Goal: Task Accomplishment & Management: Contribute content

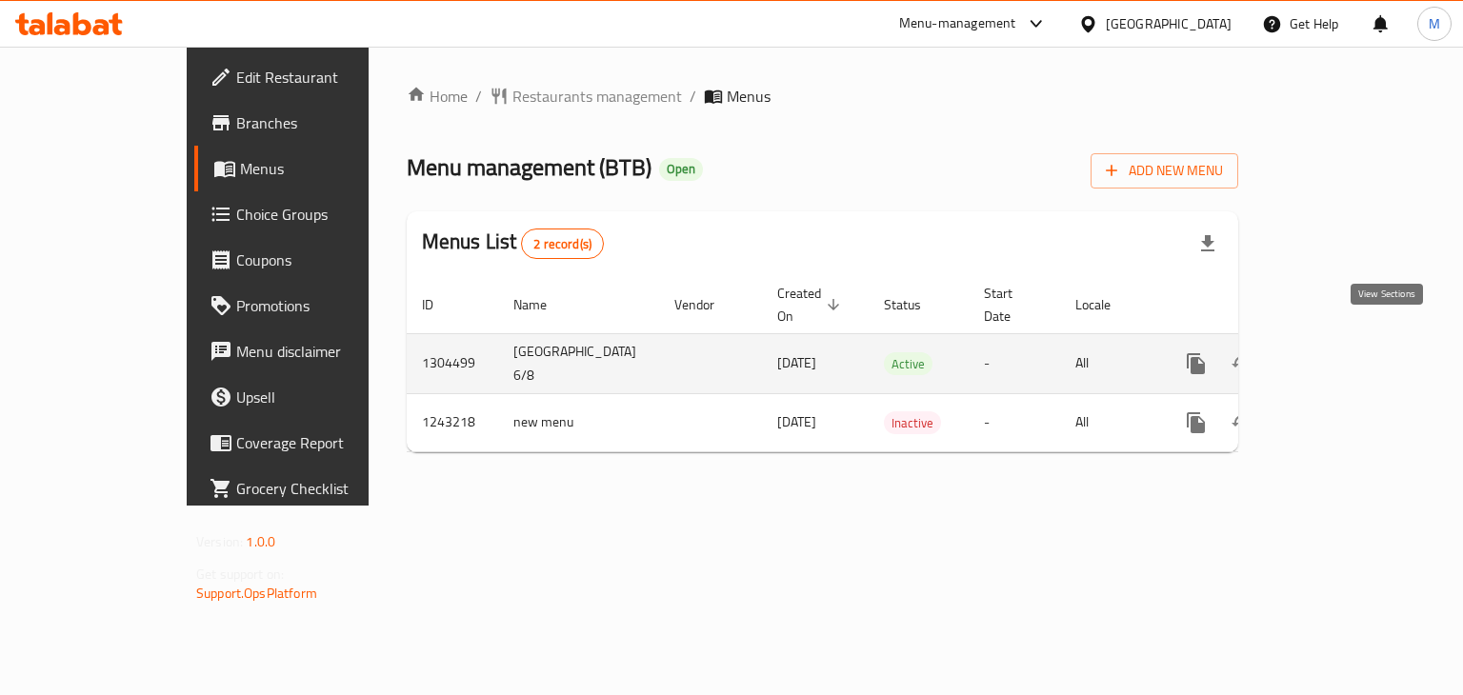
click at [1345, 352] on icon "enhanced table" at bounding box center [1333, 363] width 23 height 23
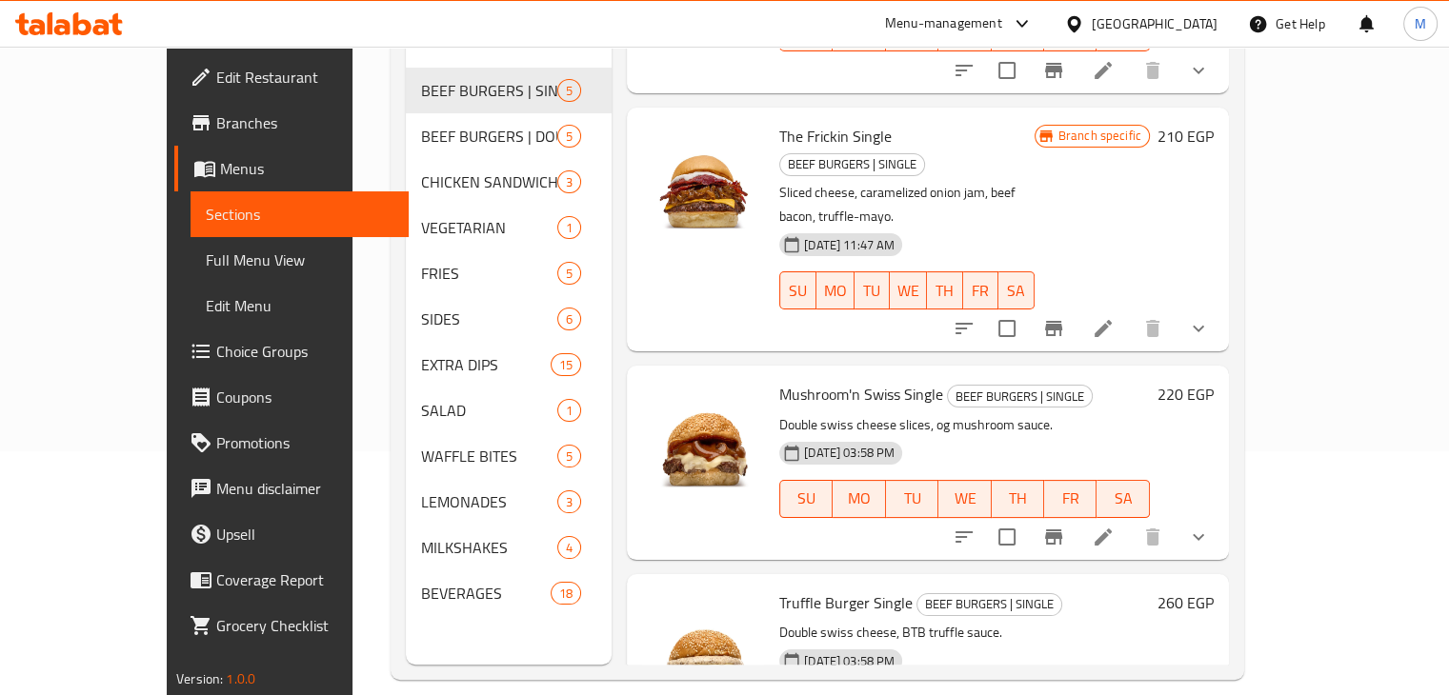
scroll to position [267, 0]
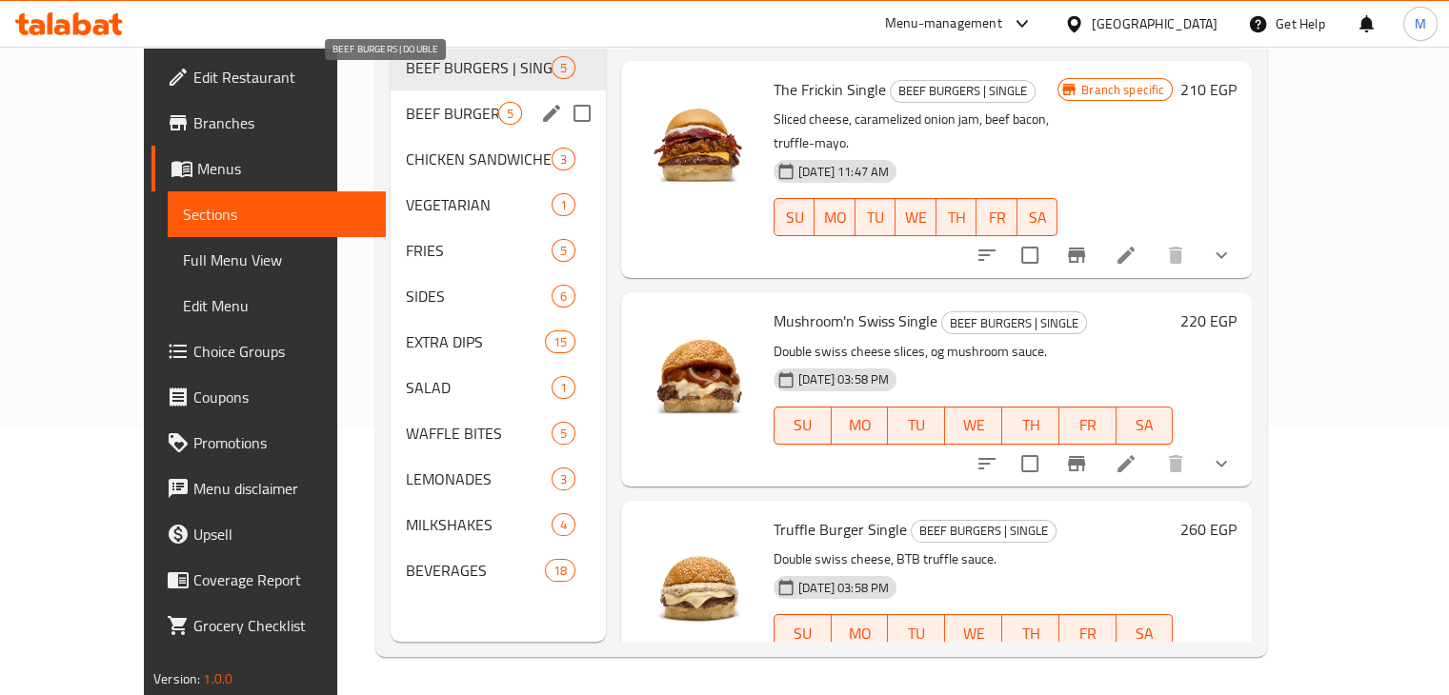
click at [406, 102] on span "BEEF BURGERS | DOUBLE" at bounding box center [452, 113] width 92 height 23
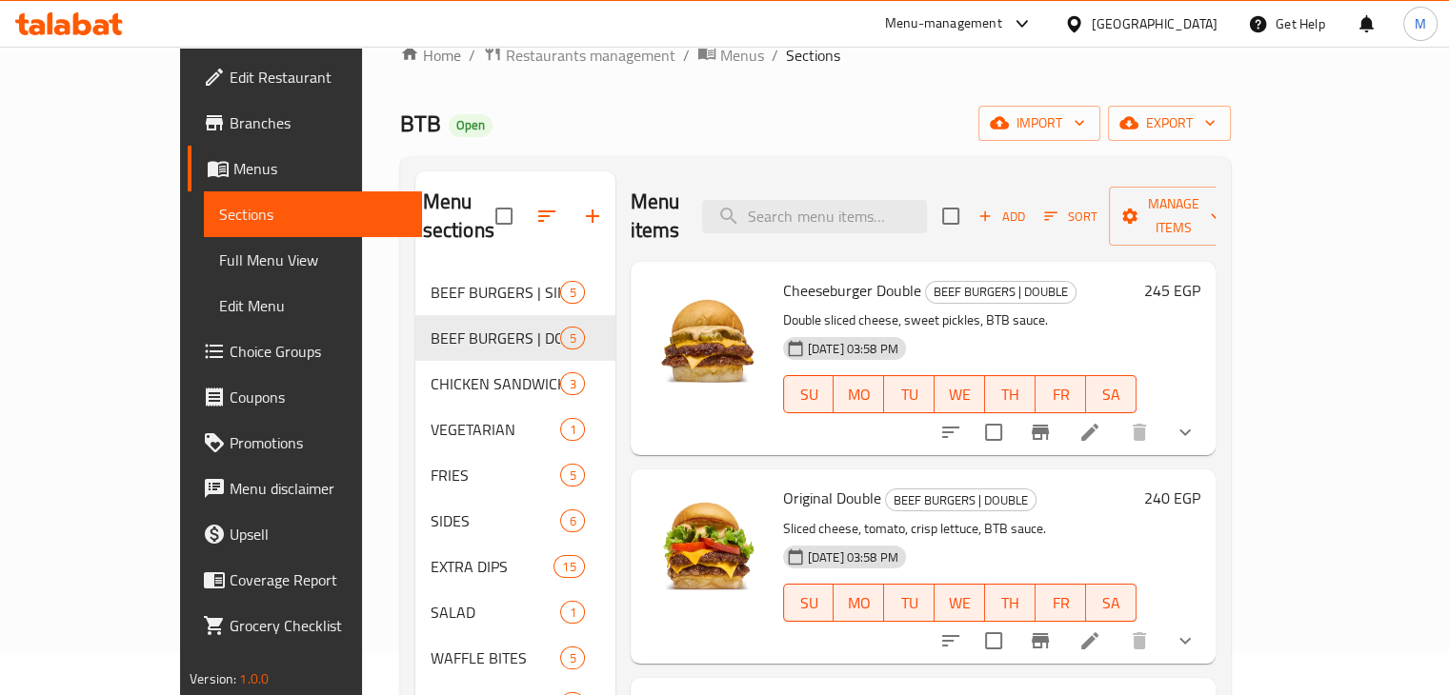
scroll to position [42, 0]
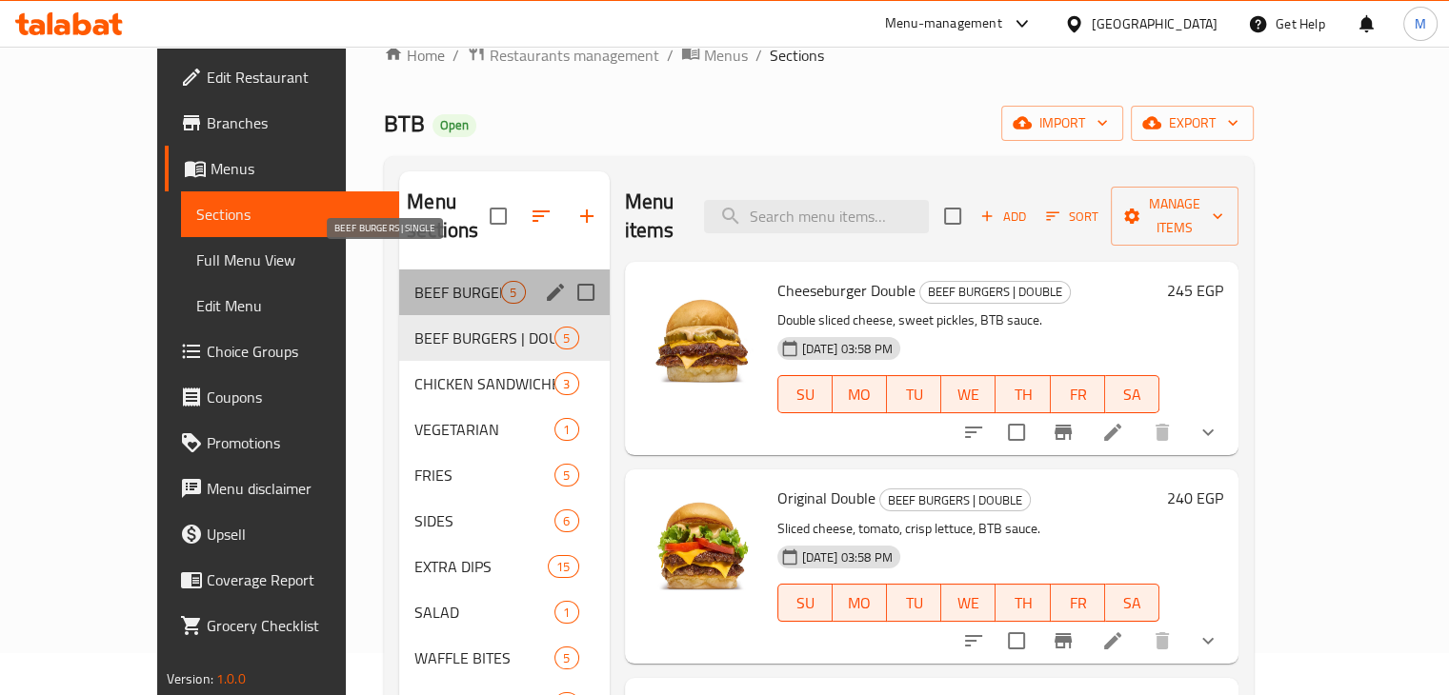
click at [437, 281] on span "BEEF BURGERS | SINGLE" at bounding box center [457, 292] width 87 height 23
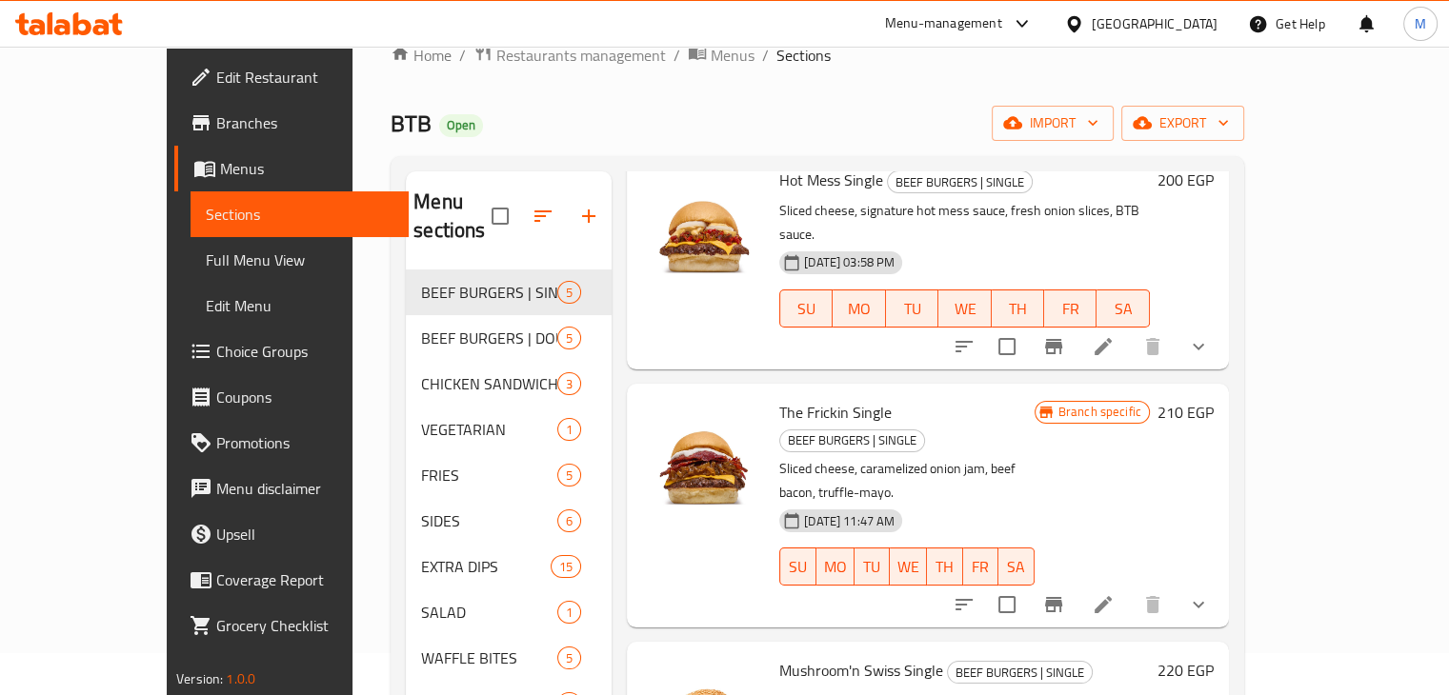
scroll to position [392, 0]
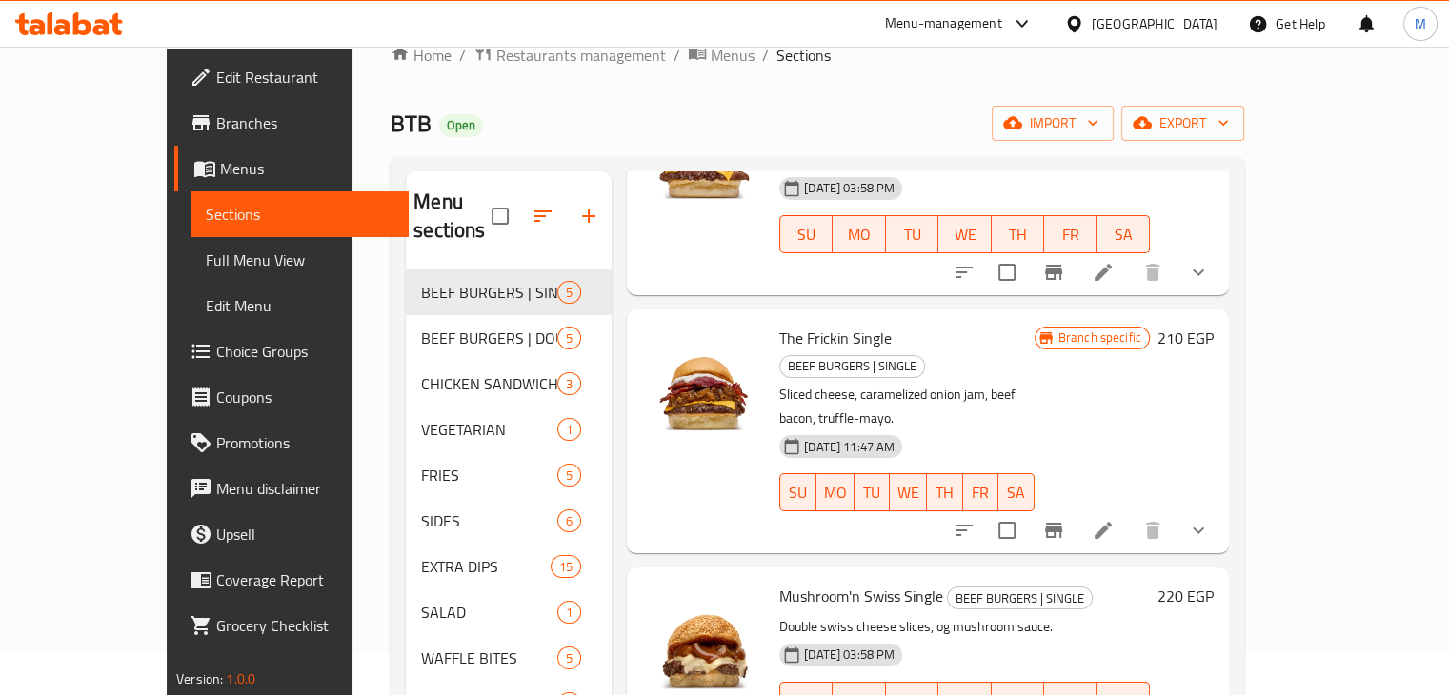
click at [779, 324] on span "The Frickin Single" at bounding box center [835, 338] width 112 height 29
copy h6 "The Frickin Single"
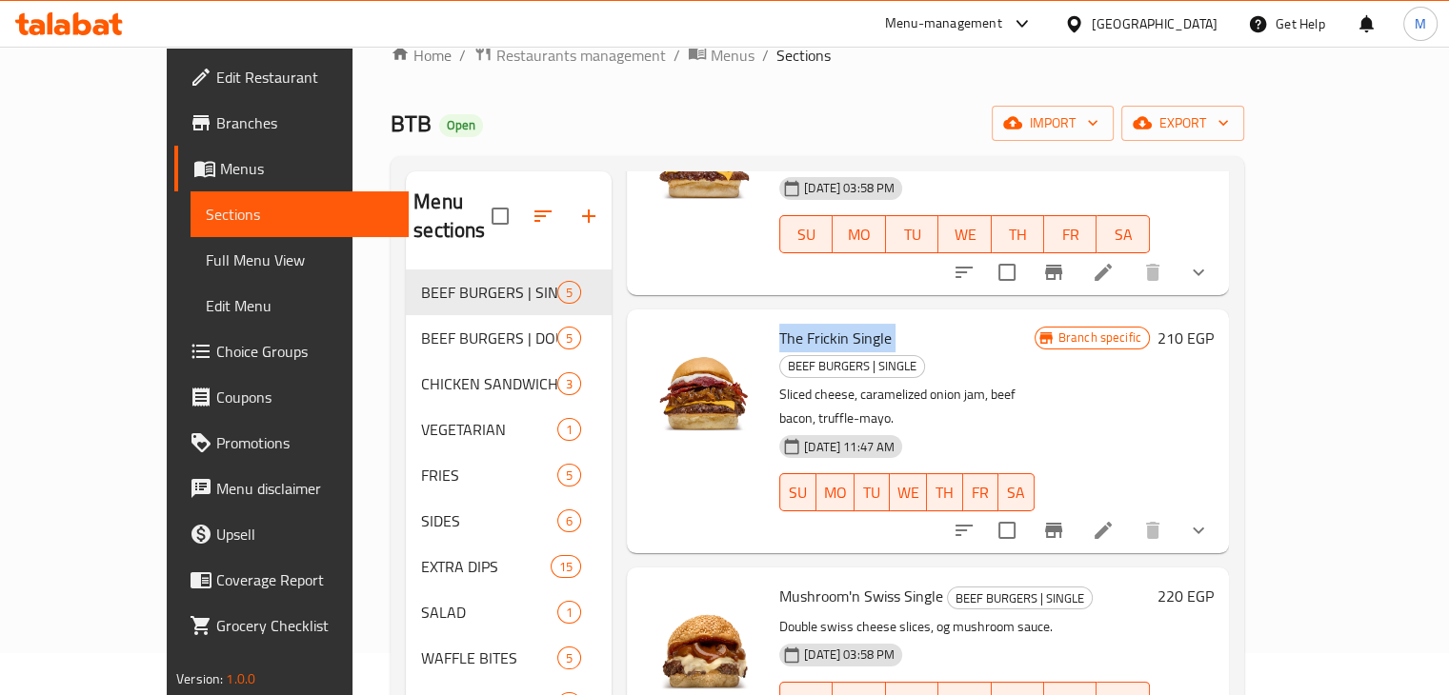
click at [772, 317] on div "The Frickin Single BEEF BURGERS | SINGLE Sliced cheese, caramelized onion jam, …" at bounding box center [907, 431] width 271 height 229
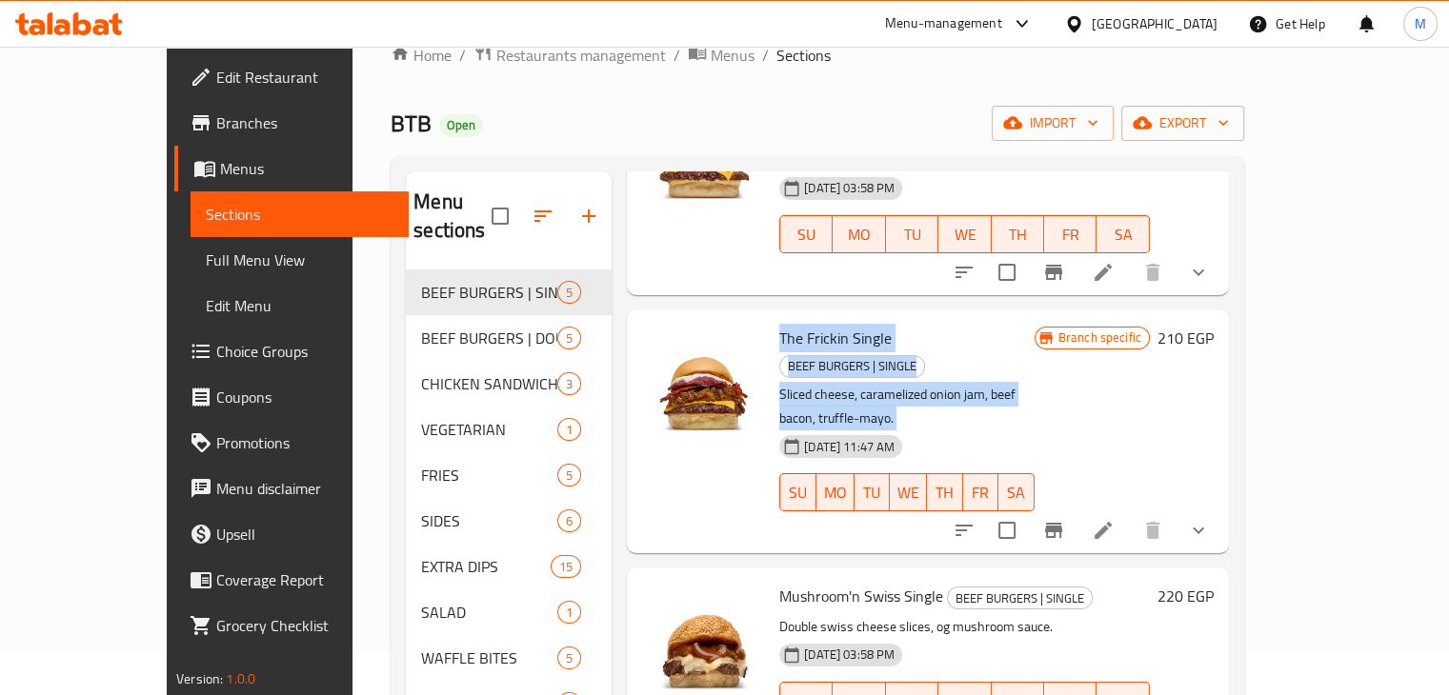
drag, startPoint x: 730, startPoint y: 283, endPoint x: 1160, endPoint y: 319, distance: 432.1
click at [1042, 319] on div "The Frickin Single BEEF BURGERS | SINGLE Sliced cheese, caramelized onion jam, …" at bounding box center [907, 431] width 271 height 229
click at [1035, 383] on p "Sliced cheese, caramelized onion jam, beef bacon, truffle-mayo." at bounding box center [906, 407] width 255 height 48
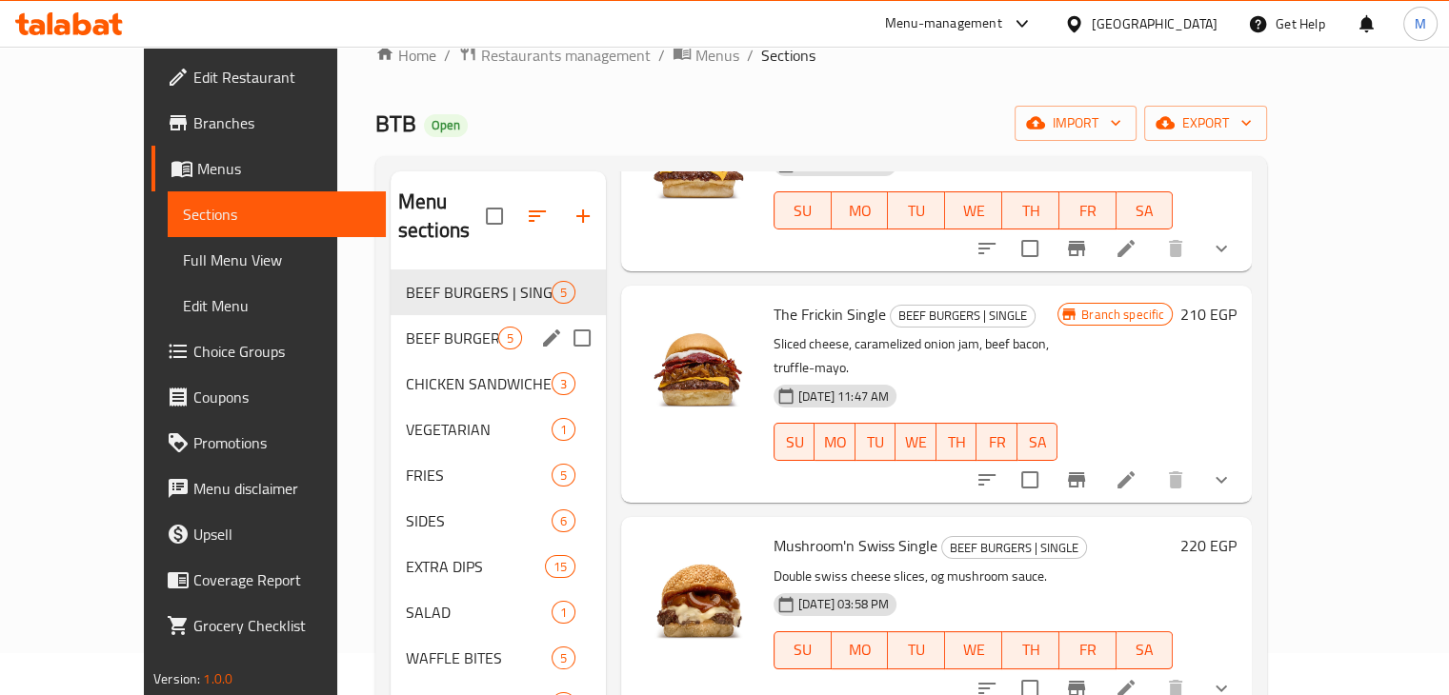
click at [429, 315] on div "BEEF BURGERS | DOUBLE 5" at bounding box center [498, 338] width 215 height 46
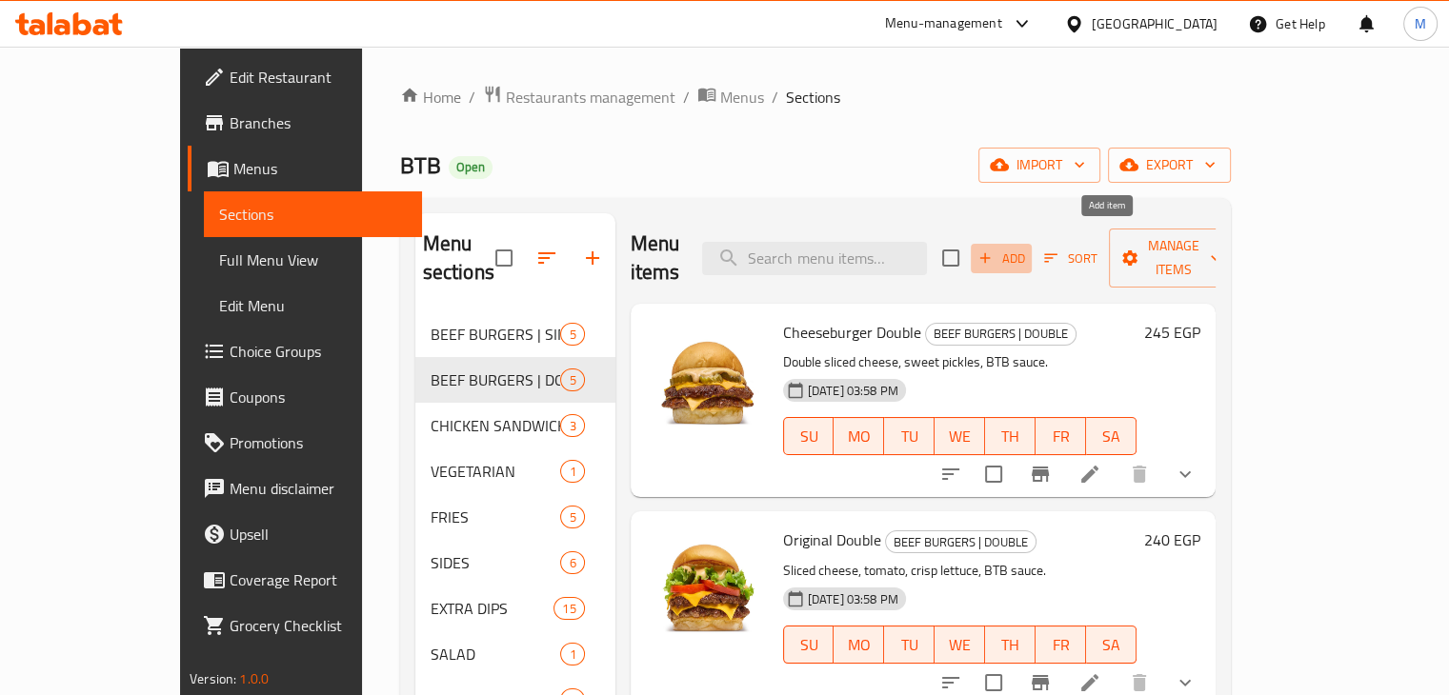
click at [1027, 249] on span "Add" at bounding box center [1000, 259] width 51 height 22
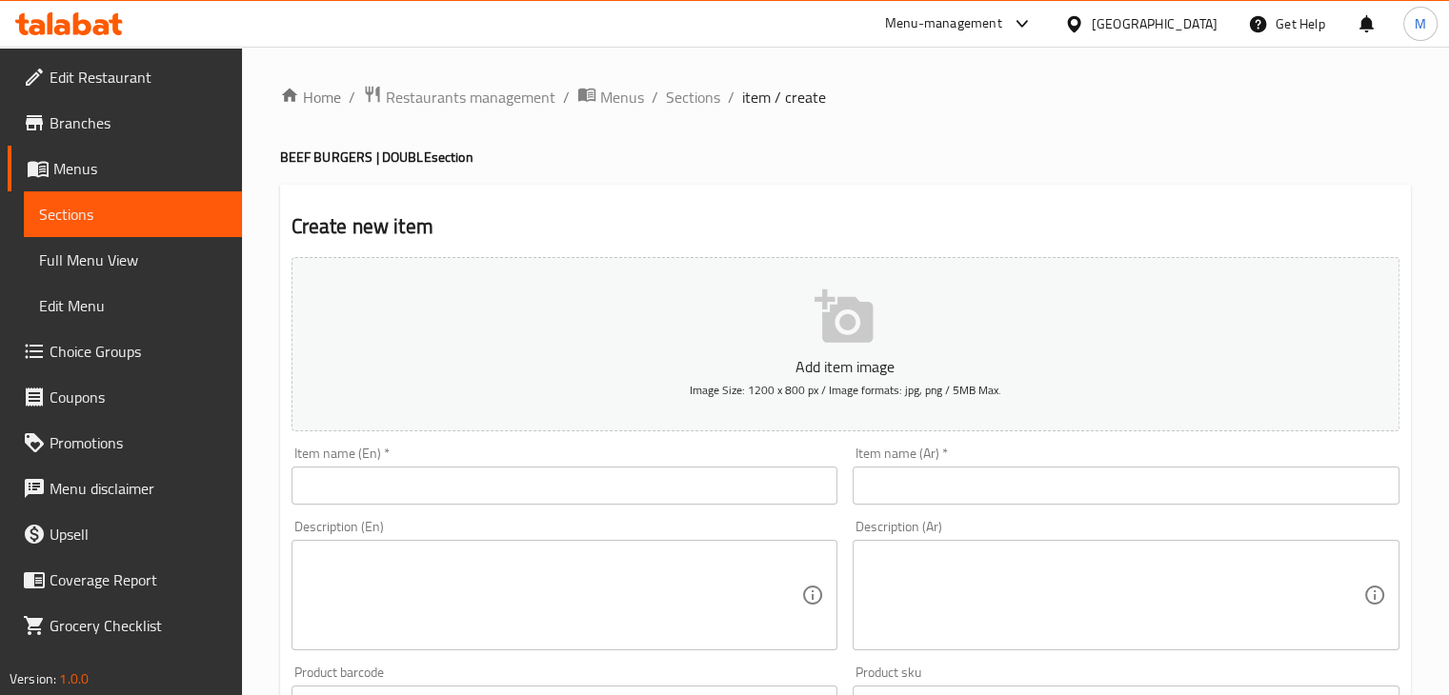
click at [488, 484] on input "text" at bounding box center [564, 486] width 547 height 38
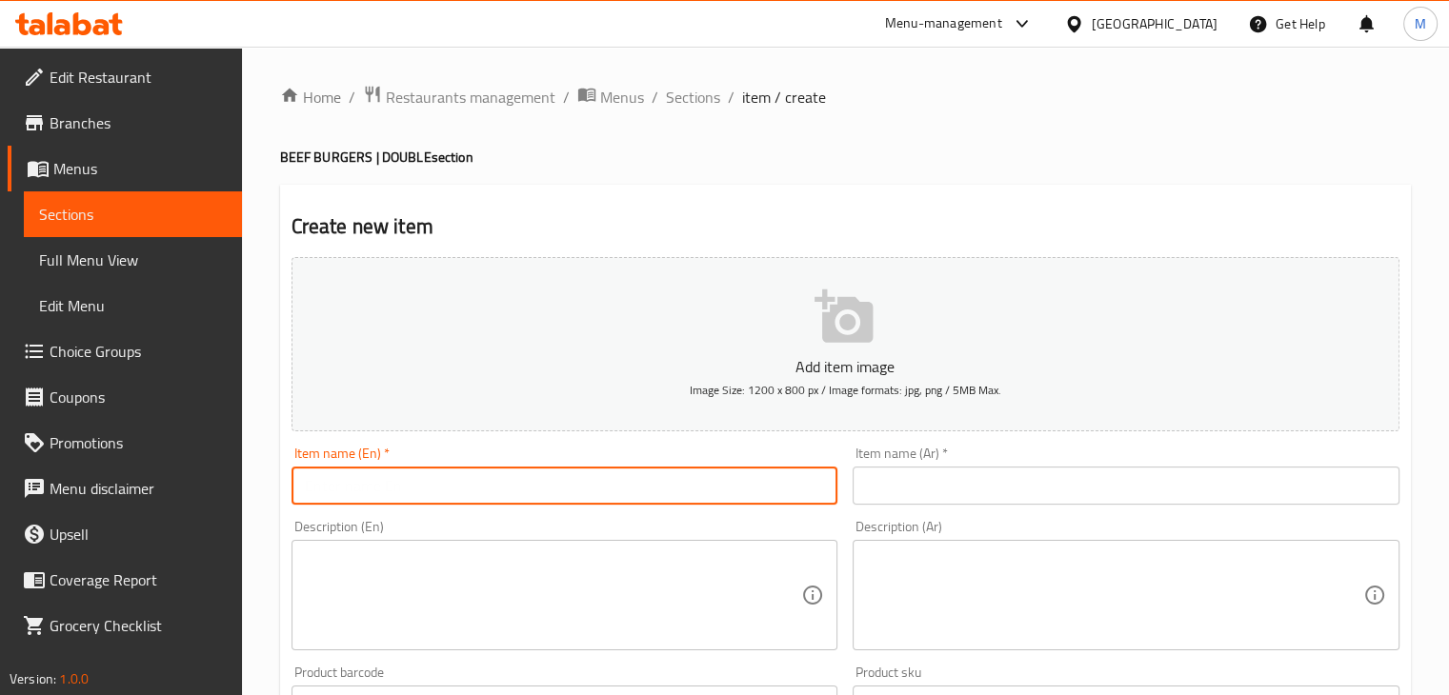
paste input "The Frickin Single BEEF BURGERS | SINGLE Sliced cheese, caramelized onion jam, …"
type input "The Frickin Single BEEF BURGERS | SINGLE Sliced cheese, caramelized onion jam, …"
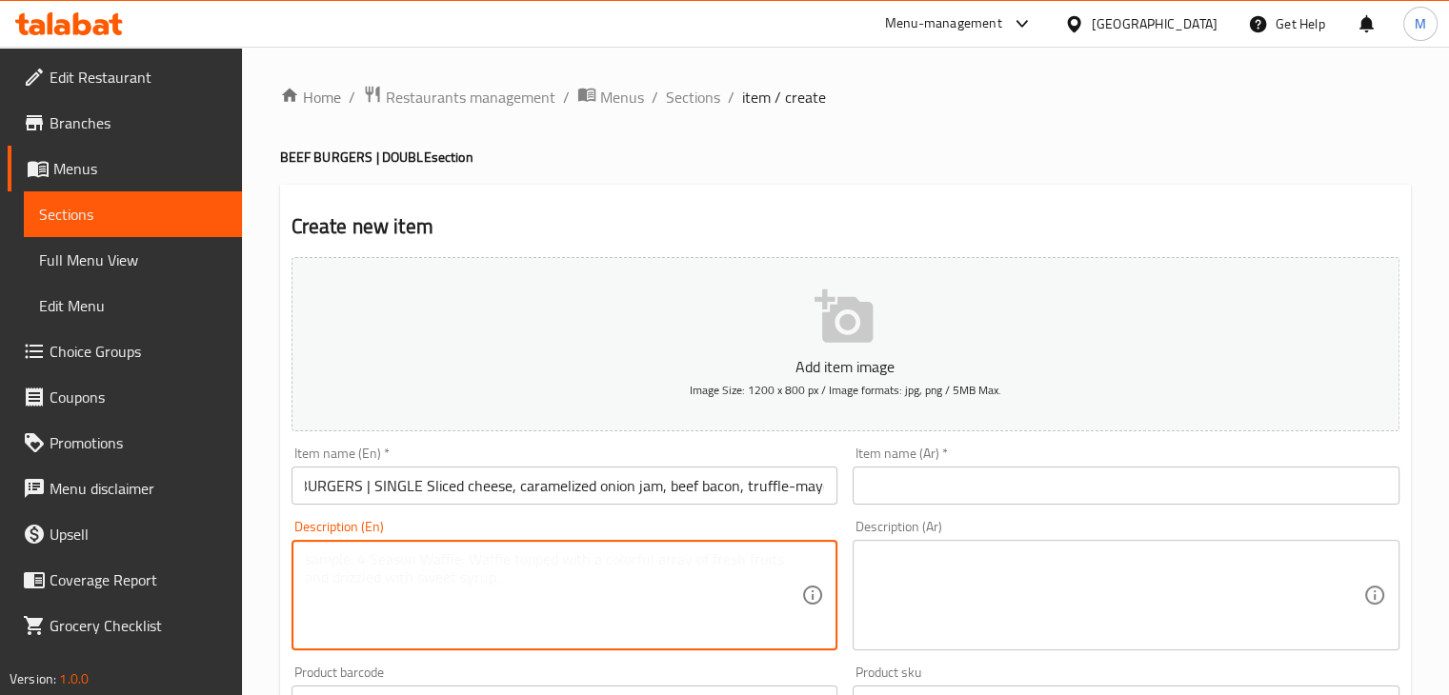
scroll to position [0, 0]
click at [481, 607] on textarea at bounding box center [553, 596] width 497 height 90
paste textarea "The Frickin Single BEEF BURGERS | SINGLE Sliced cheese, caramelized onion jam, …"
drag, startPoint x: 477, startPoint y: 573, endPoint x: 291, endPoint y: 581, distance: 186.0
click at [291, 581] on div "The Frickin Single BEEF BURGERS | SINGLE Sliced cheese, caramelized onion jam, …" at bounding box center [564, 595] width 547 height 110
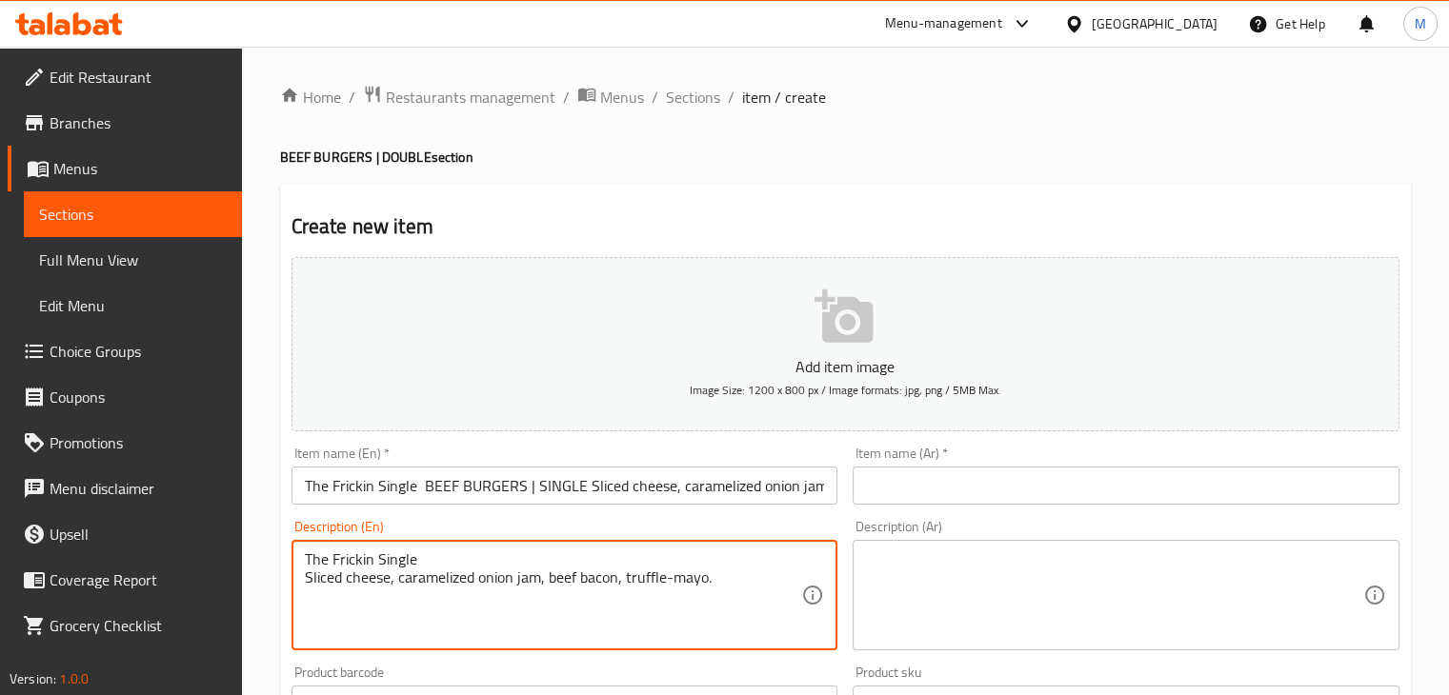
drag, startPoint x: 429, startPoint y: 562, endPoint x: 293, endPoint y: 559, distance: 135.3
click at [293, 559] on div "The Frickin Single Sliced cheese, caramelized onion jam, beef bacon, truffle-ma…" at bounding box center [564, 595] width 547 height 110
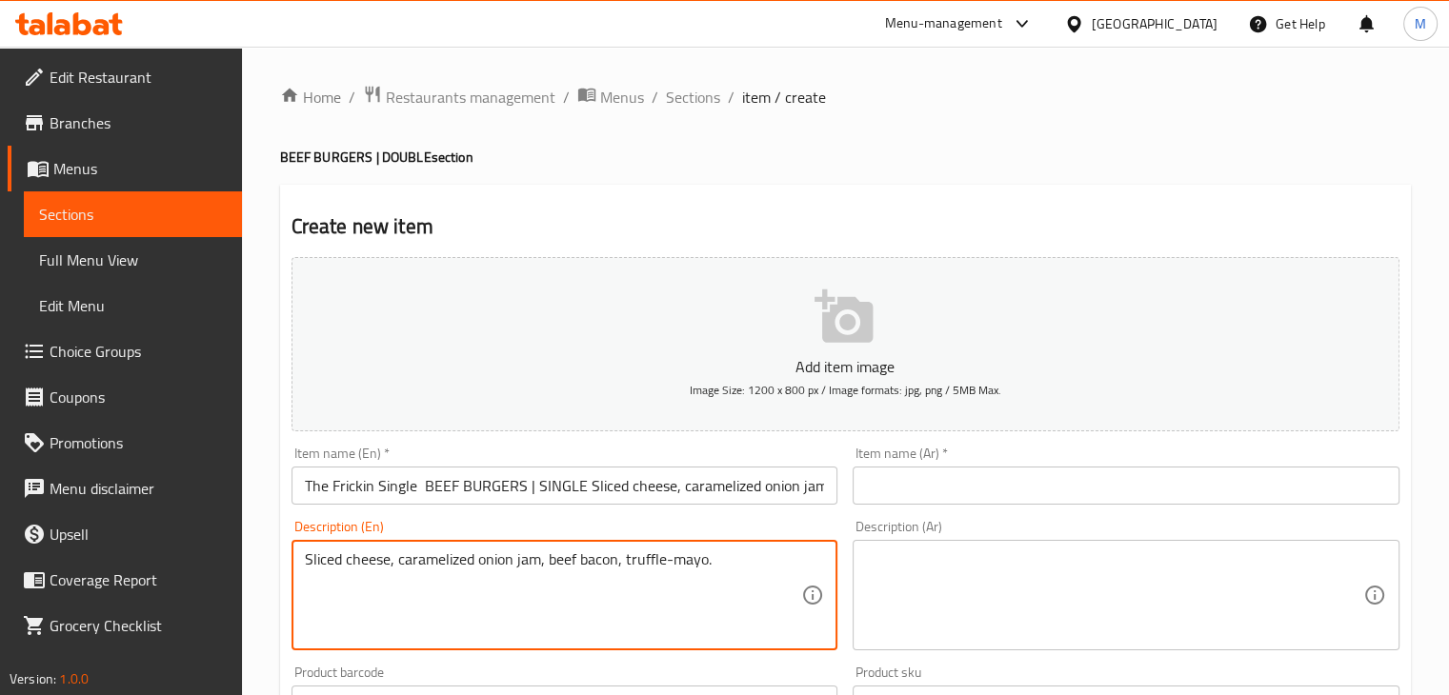
type textarea "Sliced cheese, caramelized onion jam, beef bacon, truffle-mayo."
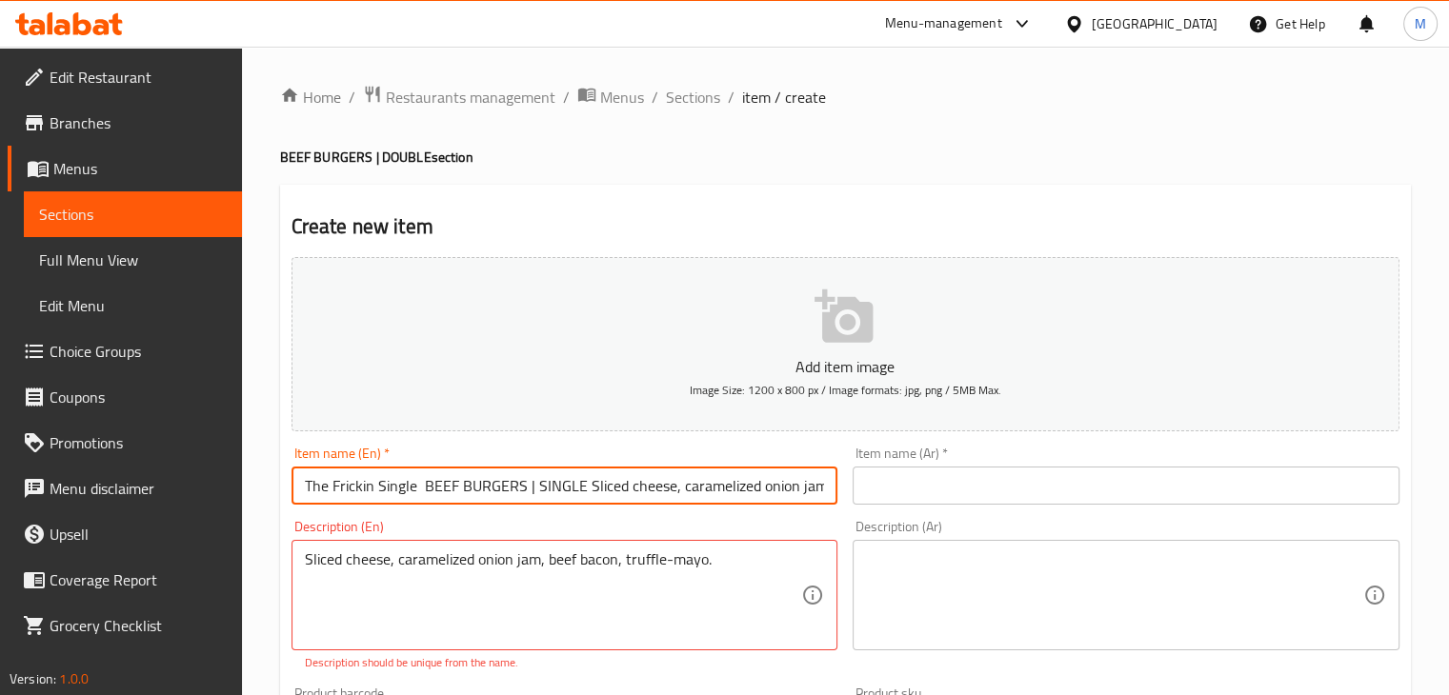
scroll to position [0, 165]
drag, startPoint x: 412, startPoint y: 489, endPoint x: 1066, endPoint y: 428, distance: 656.3
click at [1066, 428] on div "Add item image Image Size: 1200 x 800 px / Image formats: jpg, png / 5MB Max. I…" at bounding box center [845, 671] width 1123 height 842
type input "The Frickin Double"
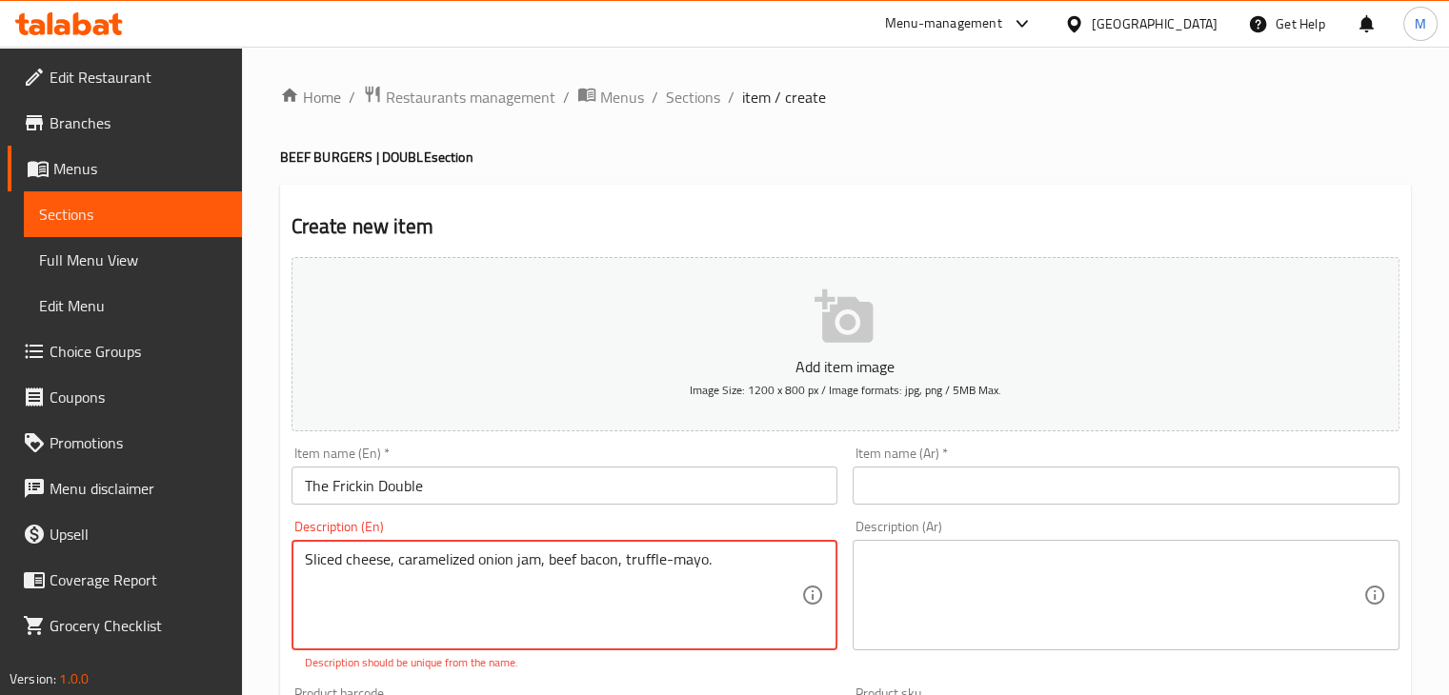
click at [686, 577] on textarea "Sliced cheese, caramelized onion jam, beef bacon, truffle-mayo." at bounding box center [553, 596] width 497 height 90
type textarea "Sliced cheese, caramelized onion jam, beef bacon, truffle-mayo."
click at [980, 593] on textarea at bounding box center [1114, 596] width 497 height 90
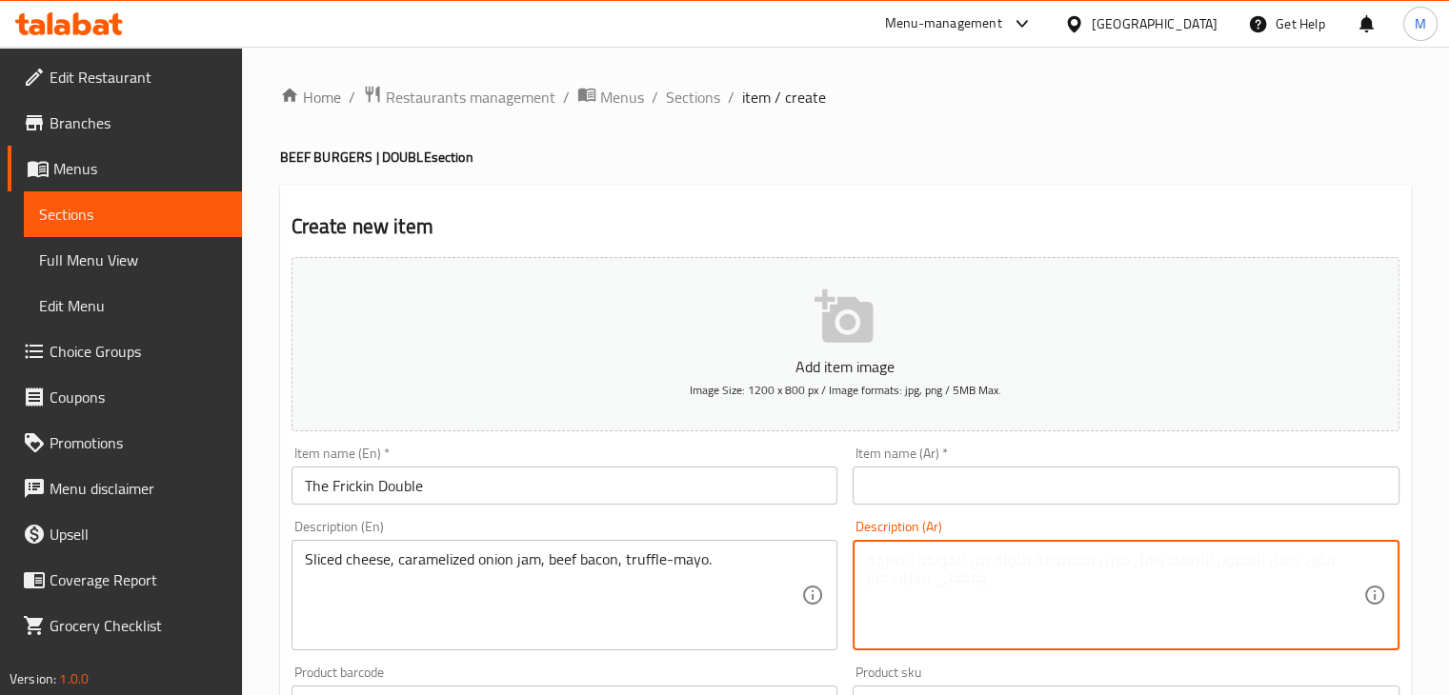
paste textarea "جبنة مقطعة، مربى بصل مكرمل، لحم بقري مقدد، مايونيز بالكمأ"
drag, startPoint x: 1187, startPoint y: 562, endPoint x: 1265, endPoint y: 561, distance: 78.1
click at [1265, 561] on textarea "جبنة مقطعة، مربى بصل مكرمل، لحم بقري مقدد، مايونيز بالكمأ" at bounding box center [1114, 596] width 497 height 90
click at [874, 562] on textarea "شريحة جبنة، مربى بصل مكرمل، لحم بقري مقدد، مايونيز بالكمأ" at bounding box center [1114, 596] width 497 height 90
click at [866, 564] on textarea "شريحة جبنة، مربى بصل مكرمل، لحم بقري مقدد، مايونيز بالكمأ" at bounding box center [1114, 596] width 497 height 90
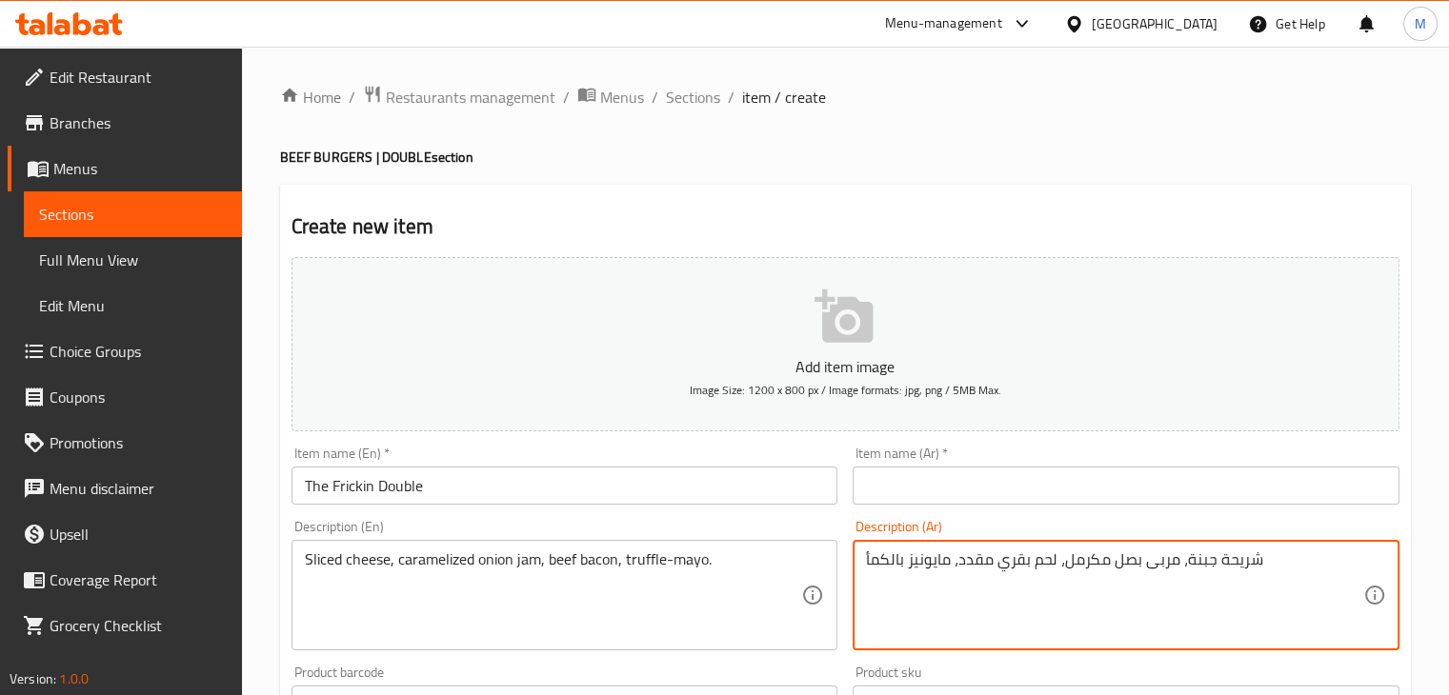
drag, startPoint x: 865, startPoint y: 564, endPoint x: 880, endPoint y: 562, distance: 15.4
click at [880, 562] on textarea "شريحة جبنة، مربى بصل مكرمل، لحم بقري مقدد، مايونيز بالكمأ" at bounding box center [1114, 596] width 497 height 90
drag, startPoint x: 889, startPoint y: 562, endPoint x: 849, endPoint y: 565, distance: 40.1
click at [849, 565] on div "Description (Ar) شريحة جبنة، مربى بصل مكرمل، لحم بقري مقدد، مايونيز بالكمأ Desc…" at bounding box center [1126, 585] width 562 height 146
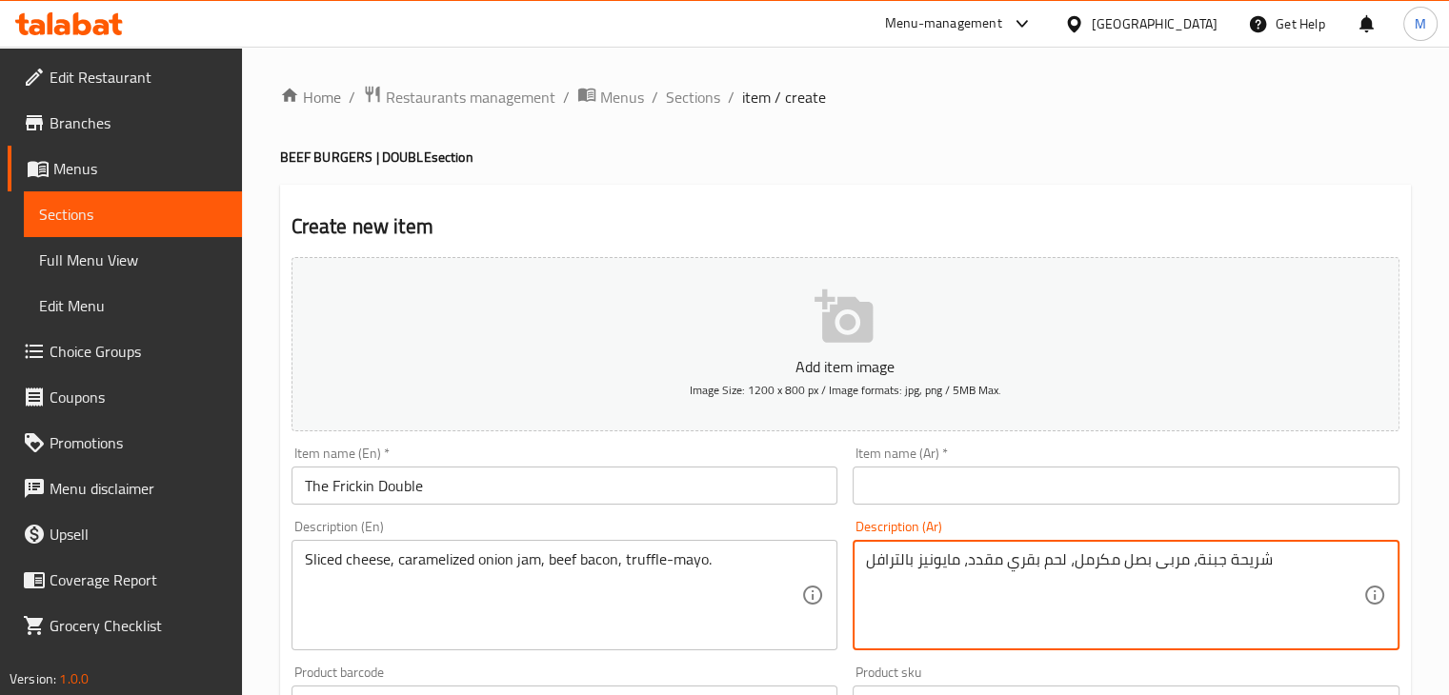
type textarea "شريحة جبنة، مربى بصل مكرمل، لحم بقري مقدد، مايونيز بالترافل"
click at [923, 468] on input "text" at bounding box center [1126, 486] width 547 height 38
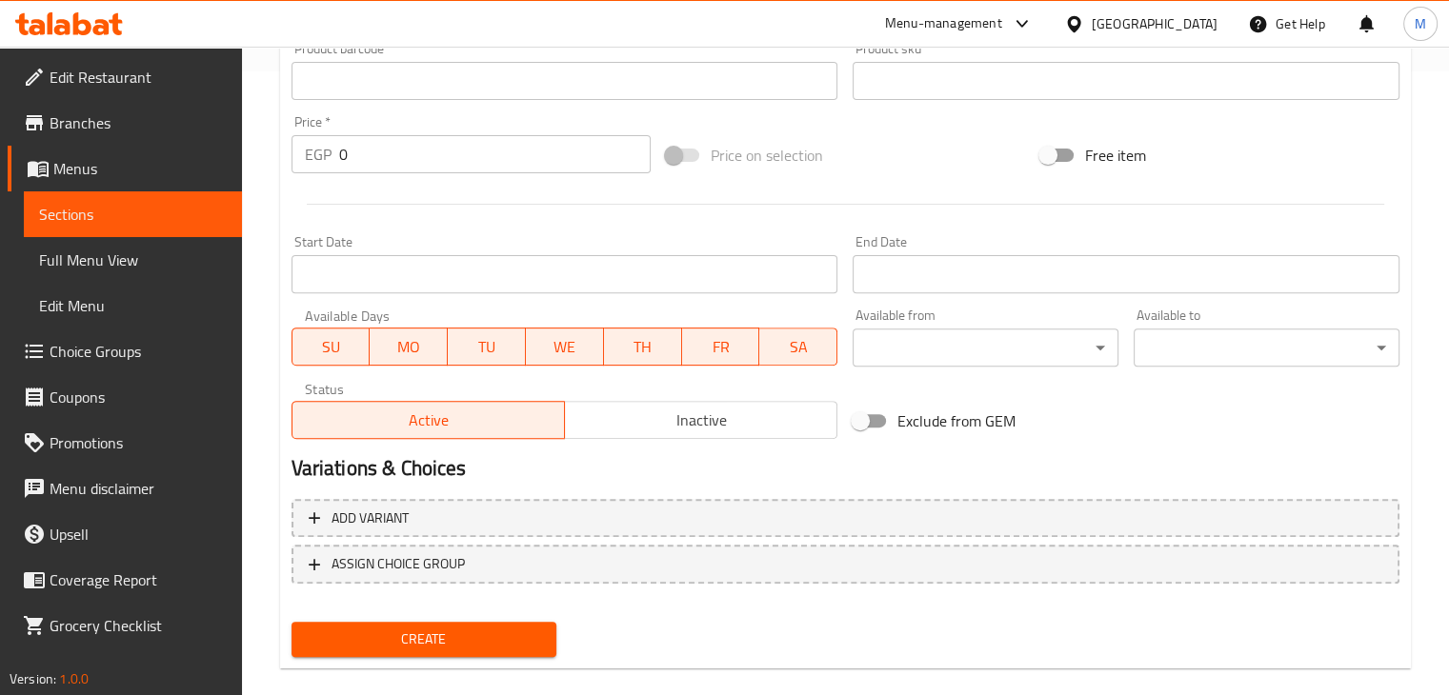
scroll to position [629, 0]
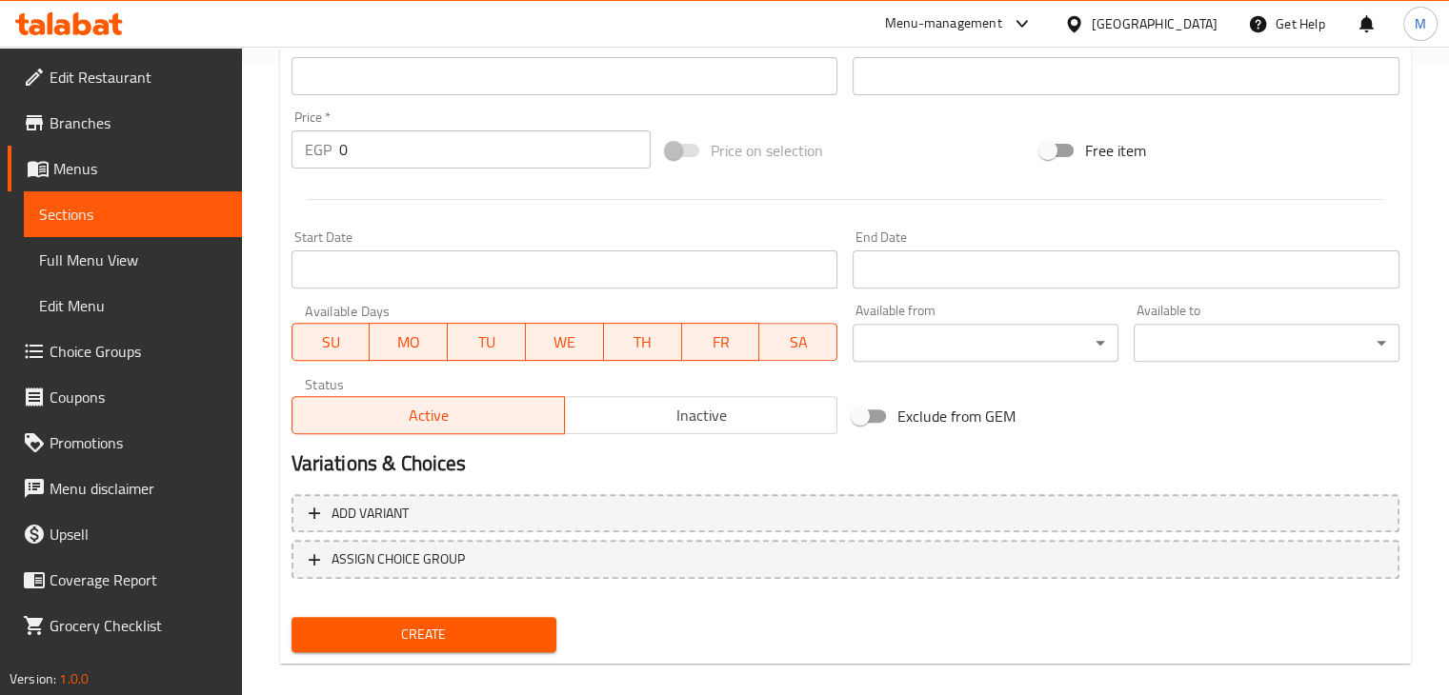
type input "ذا فريكنج دوبل"
click at [367, 154] on input "0" at bounding box center [494, 150] width 311 height 38
type input "270"
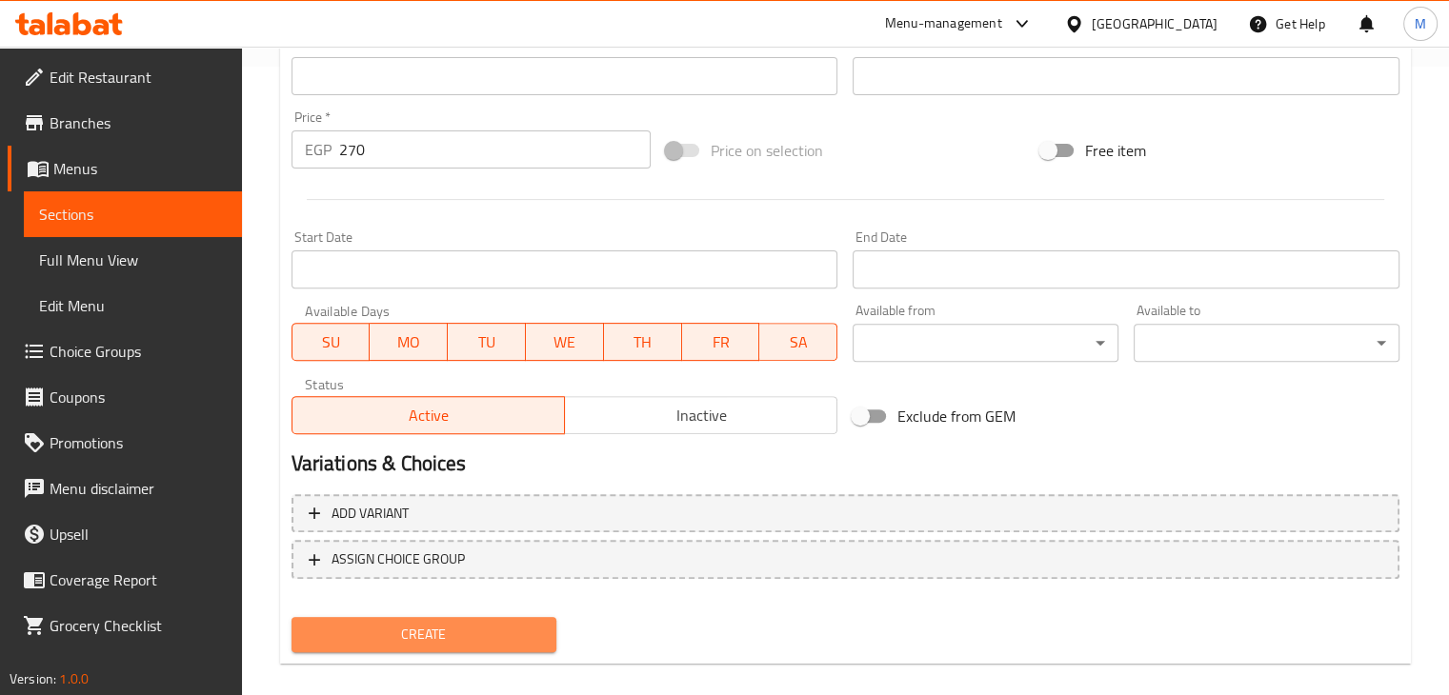
click at [435, 633] on span "Create" at bounding box center [424, 635] width 235 height 24
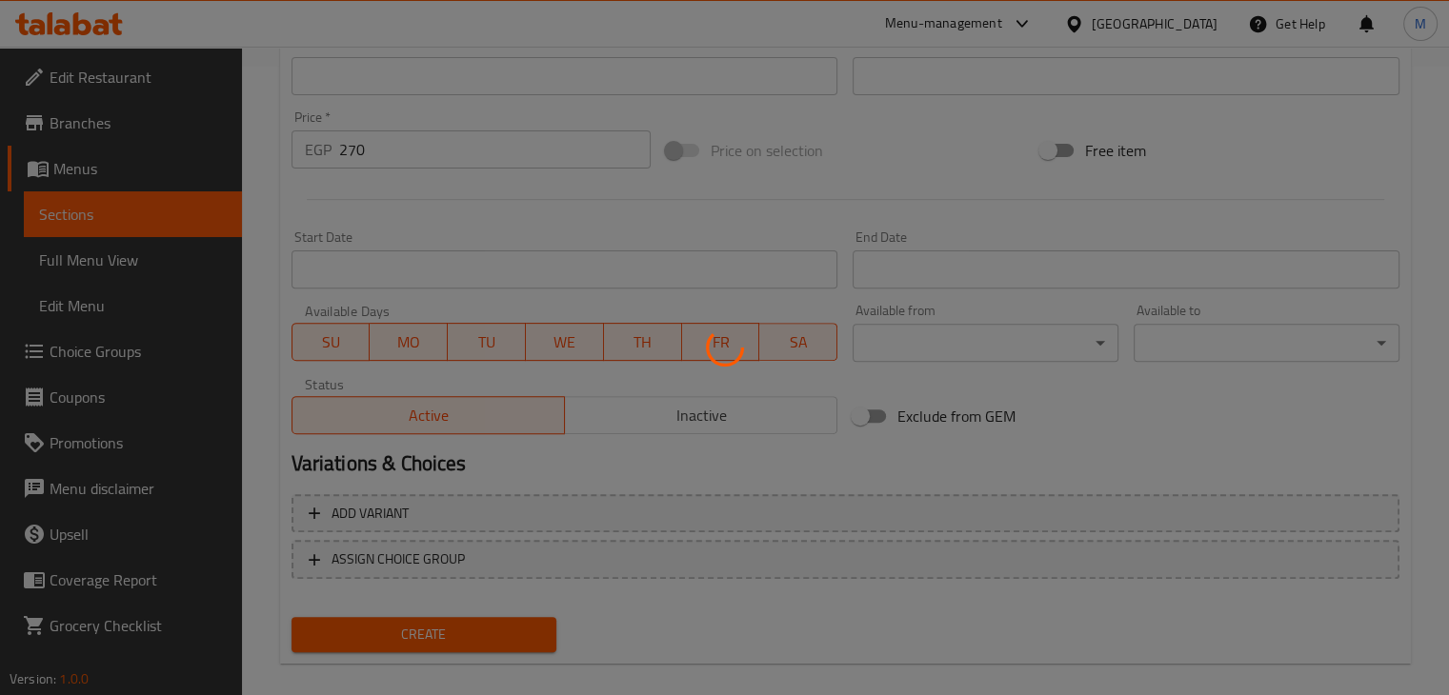
type input "0"
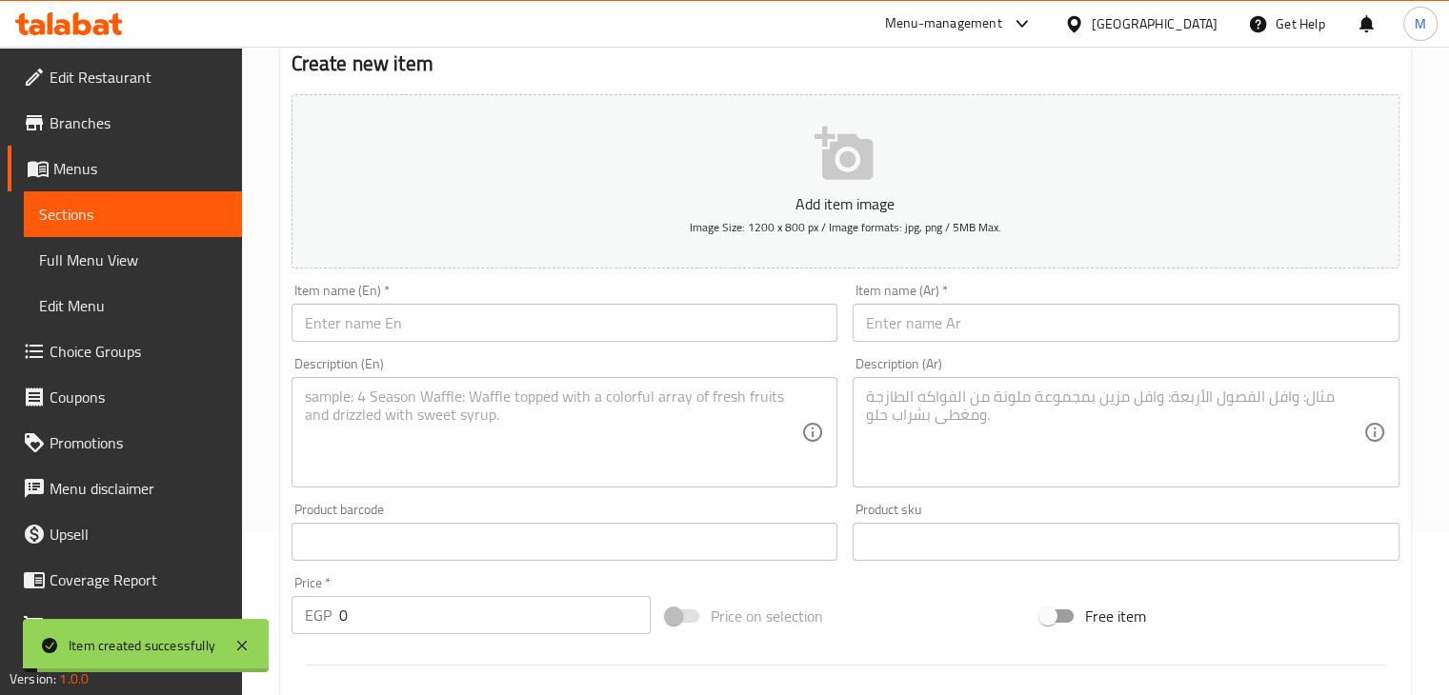
scroll to position [0, 0]
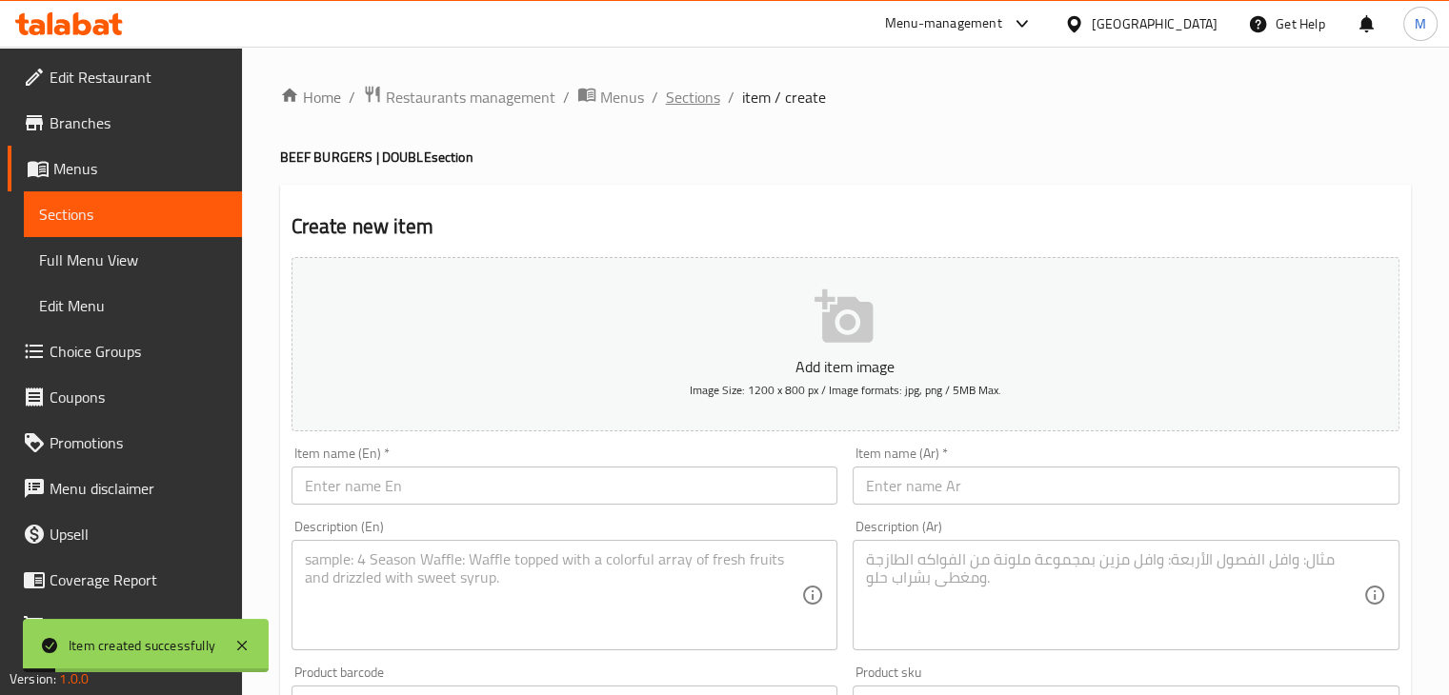
click at [707, 89] on span "Sections" at bounding box center [693, 97] width 54 height 23
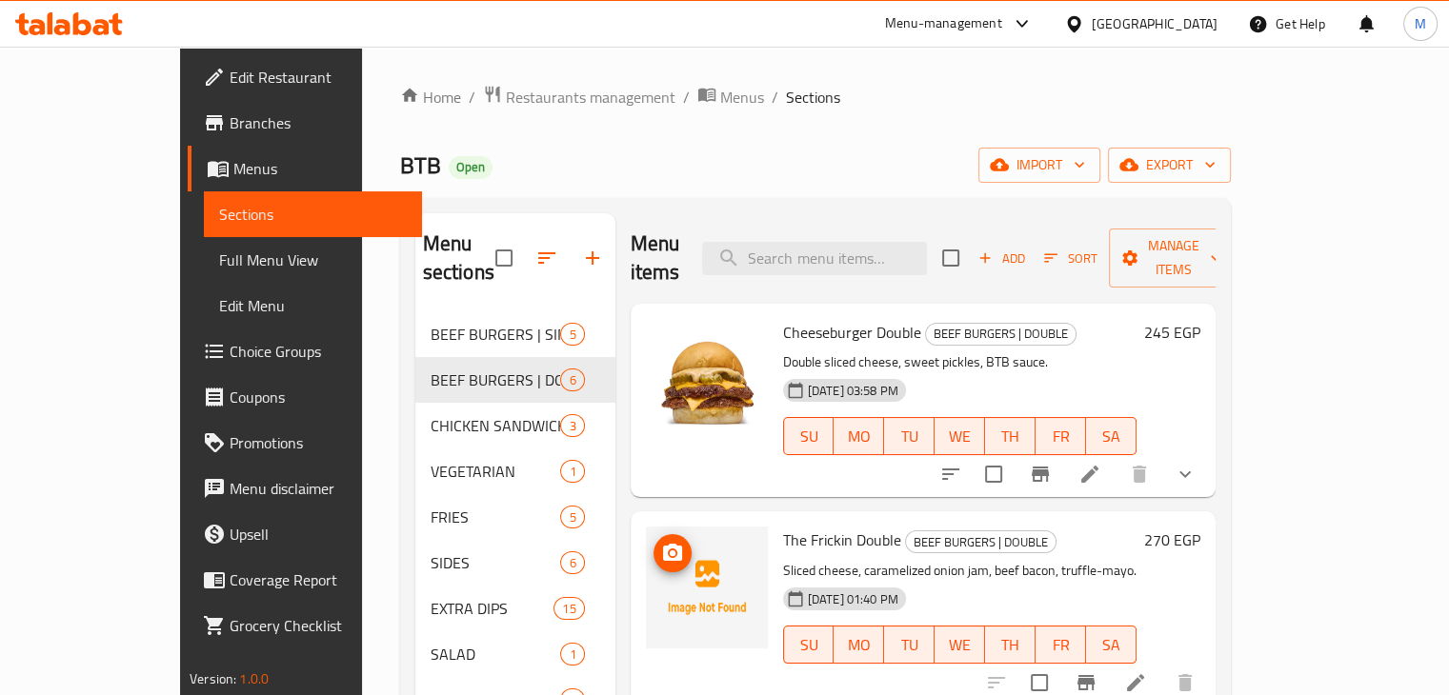
click at [663, 544] on icon "upload picture" at bounding box center [672, 552] width 19 height 17
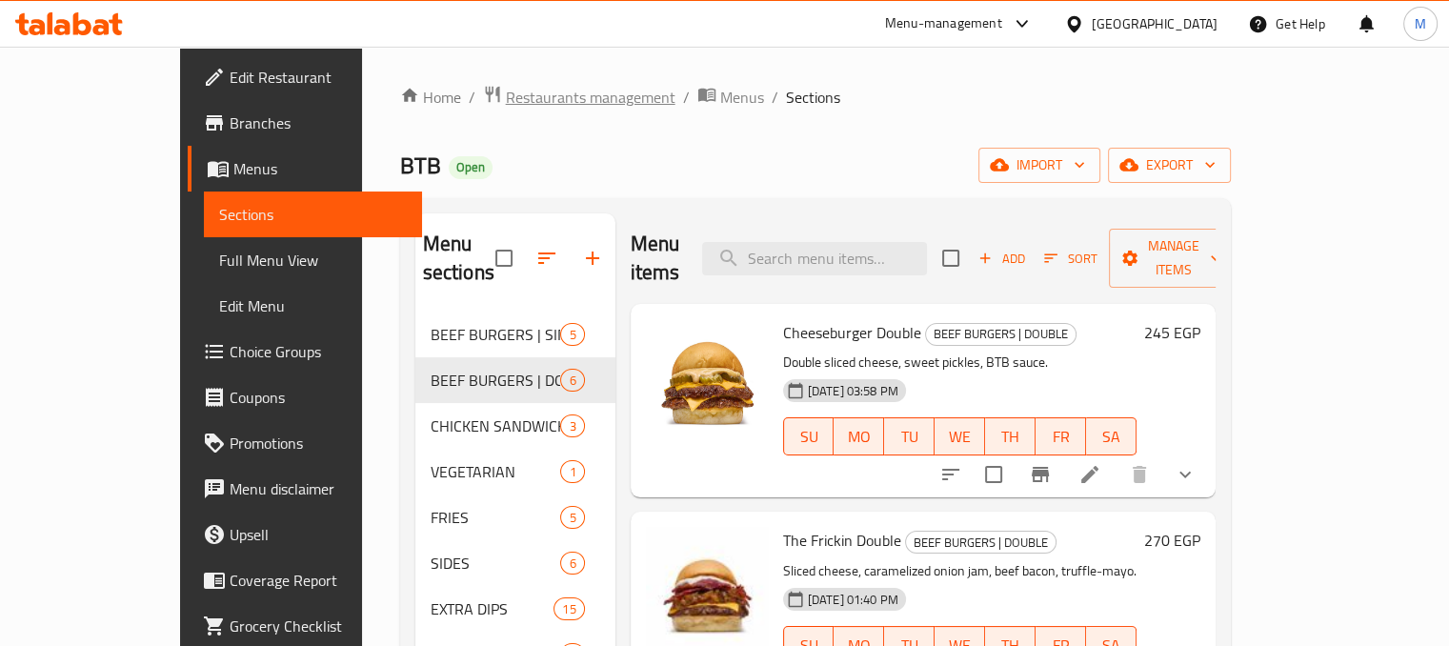
click at [506, 105] on span "Restaurants management" at bounding box center [591, 97] width 170 height 23
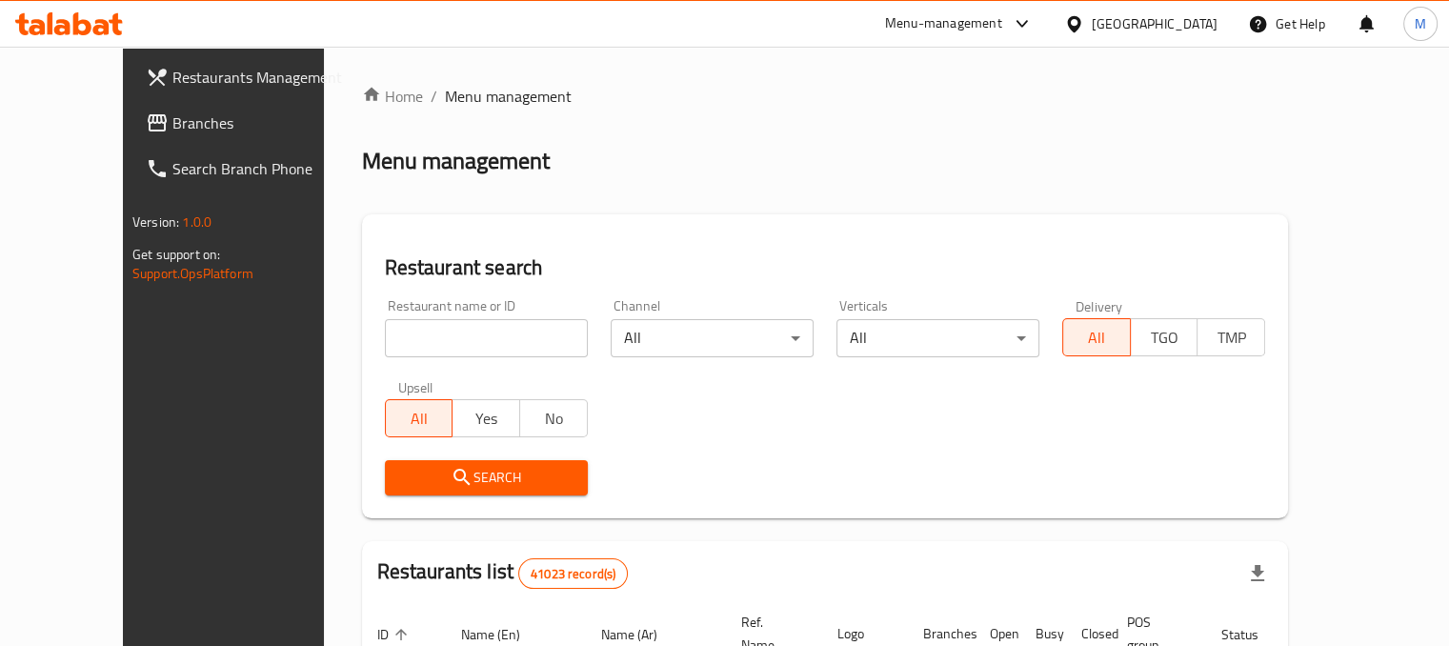
click at [155, 142] on link "Branches" at bounding box center [248, 123] width 234 height 46
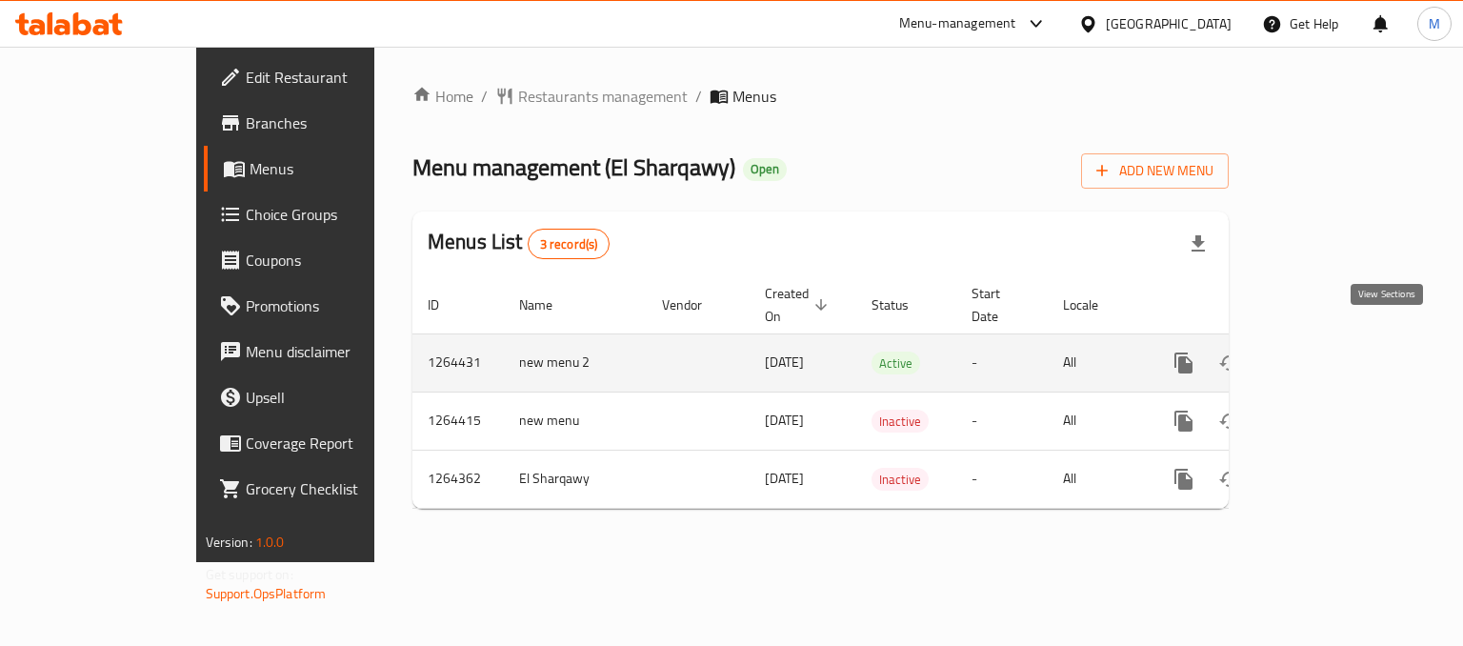
click at [1344, 346] on link "enhanced table" at bounding box center [1321, 363] width 46 height 46
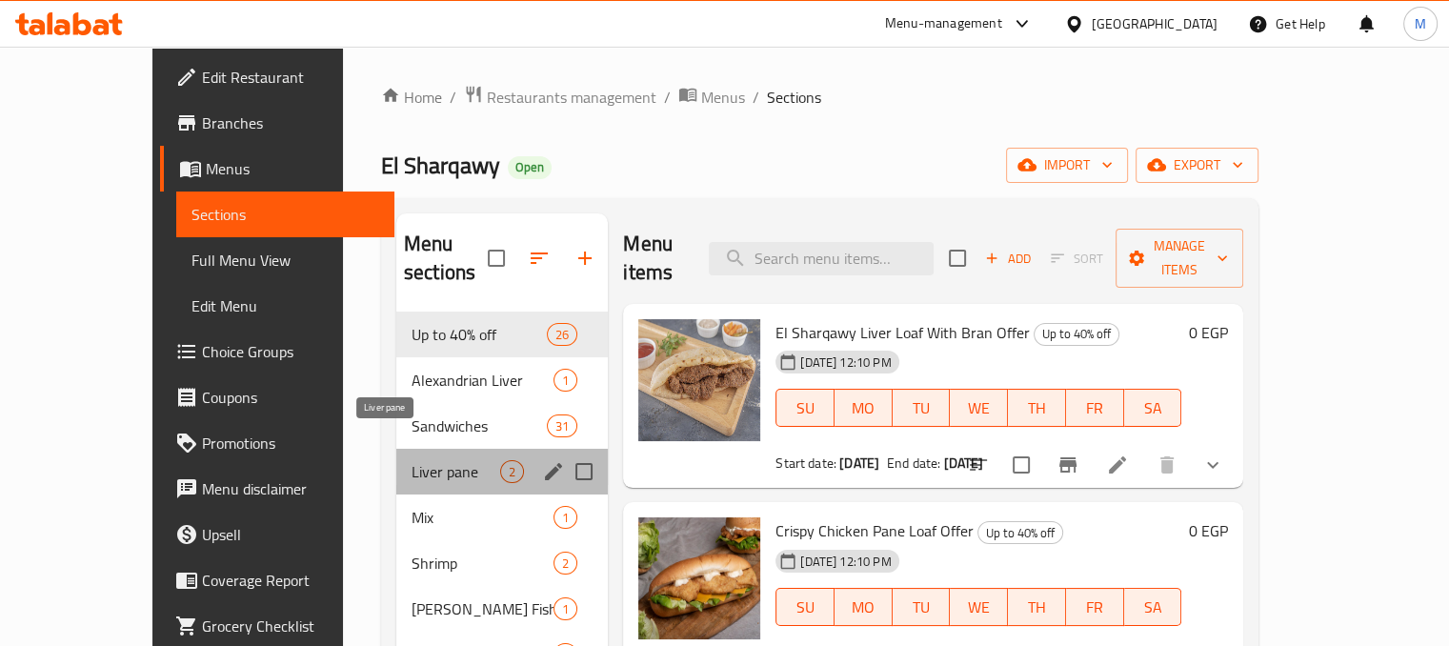
click at [412, 460] on span "Liver pane" at bounding box center [456, 471] width 89 height 23
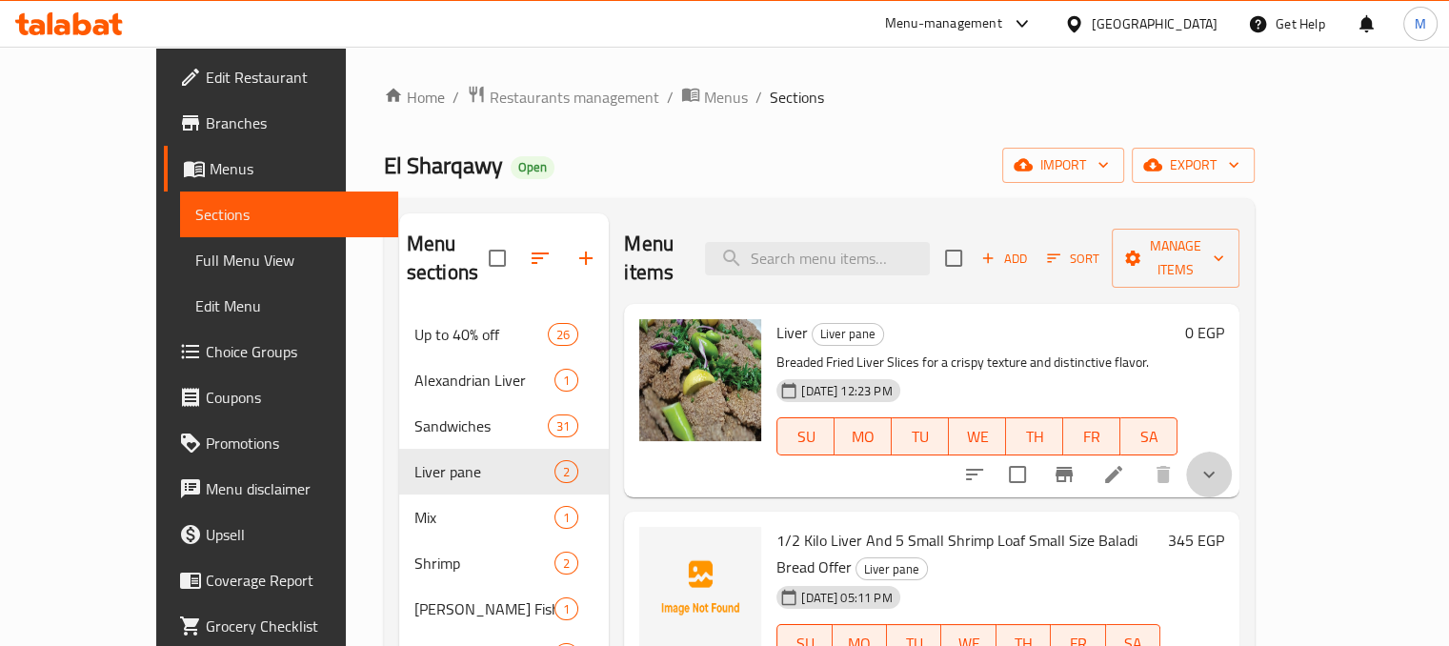
click at [1232, 454] on button "show more" at bounding box center [1209, 475] width 46 height 46
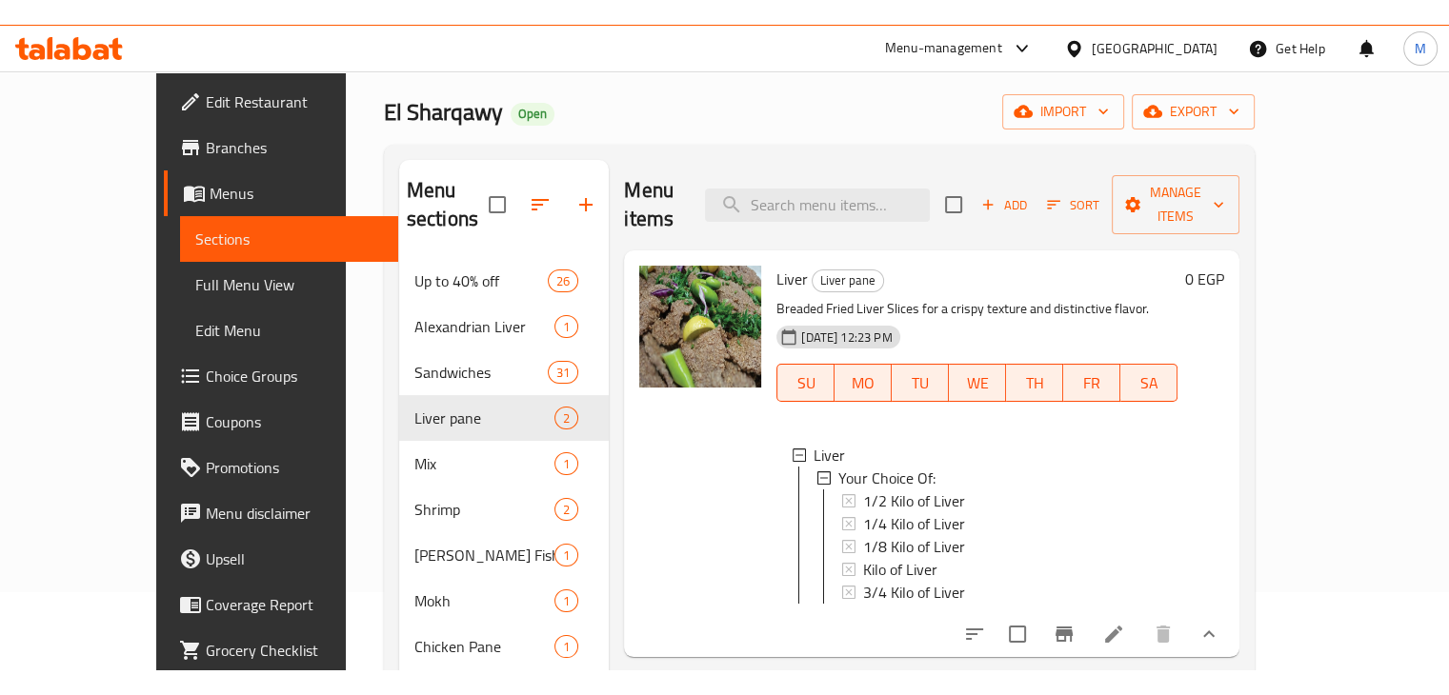
scroll to position [86, 0]
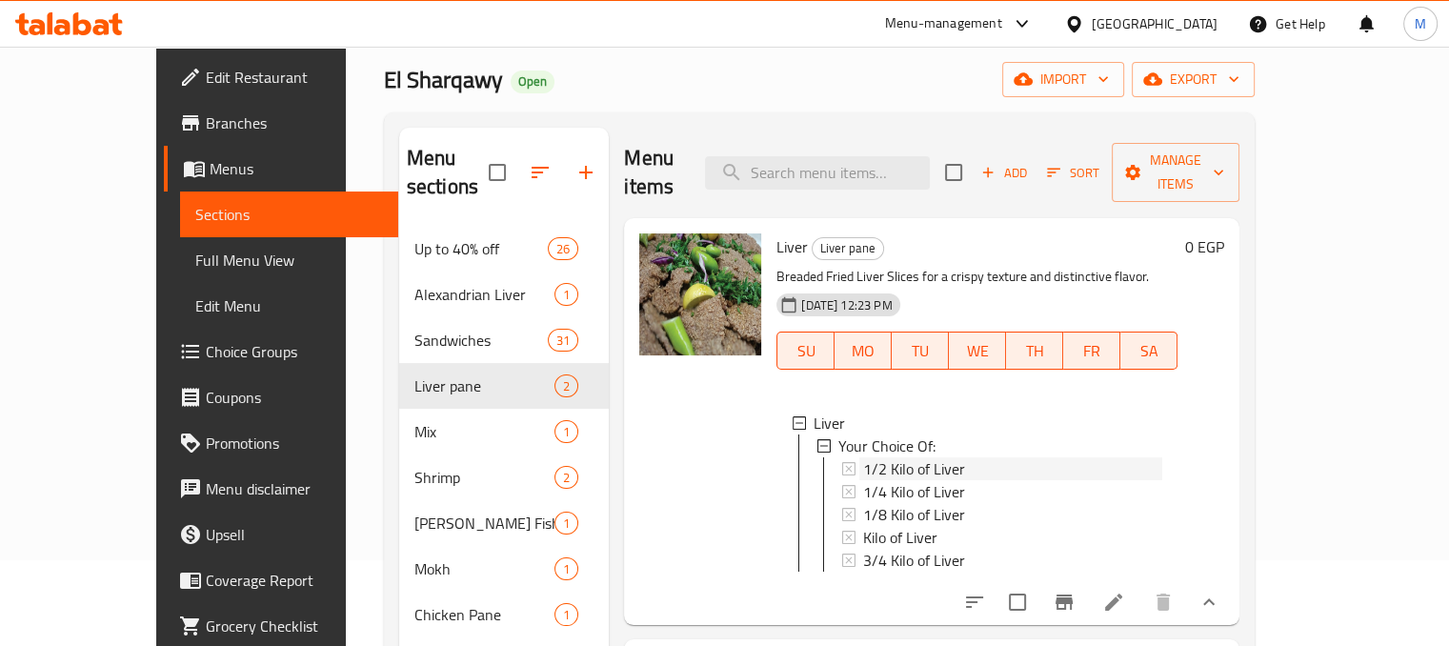
click at [962, 457] on div "1/2 Kilo of Liver" at bounding box center [1012, 468] width 299 height 23
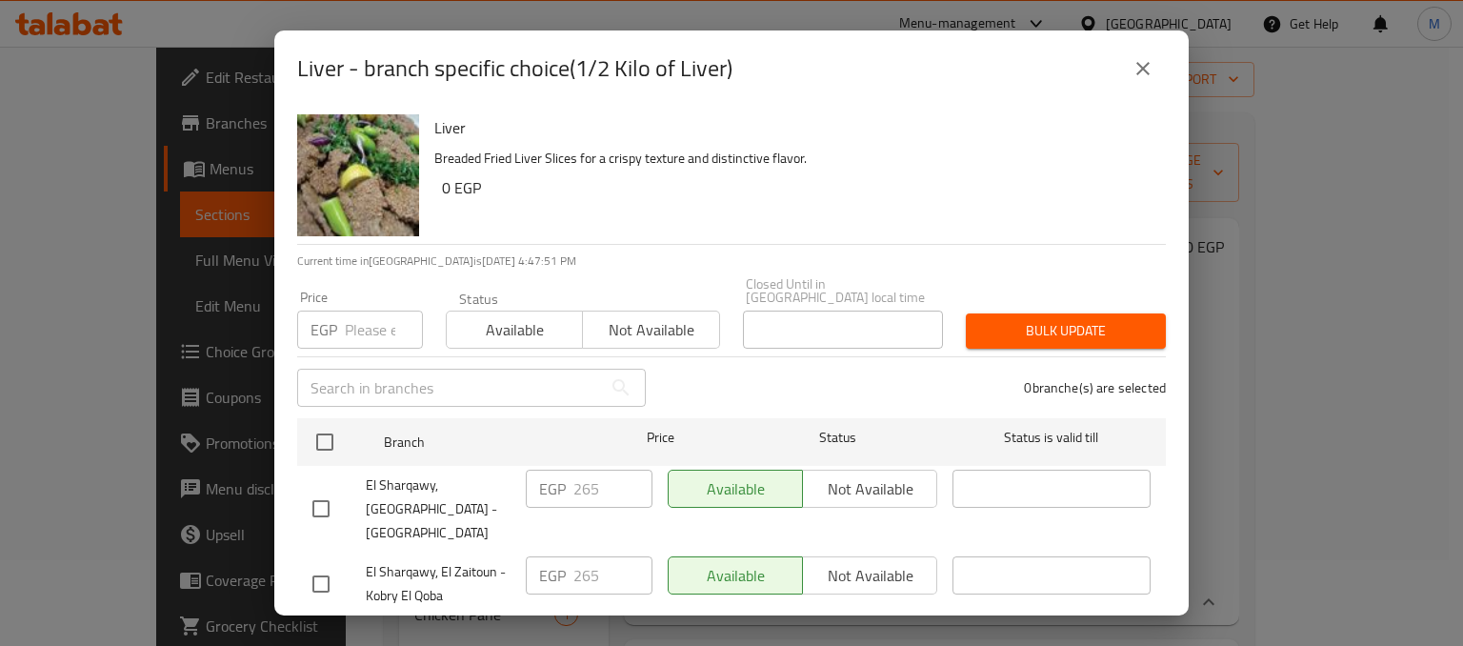
click at [1130, 73] on button "close" at bounding box center [1143, 69] width 46 height 46
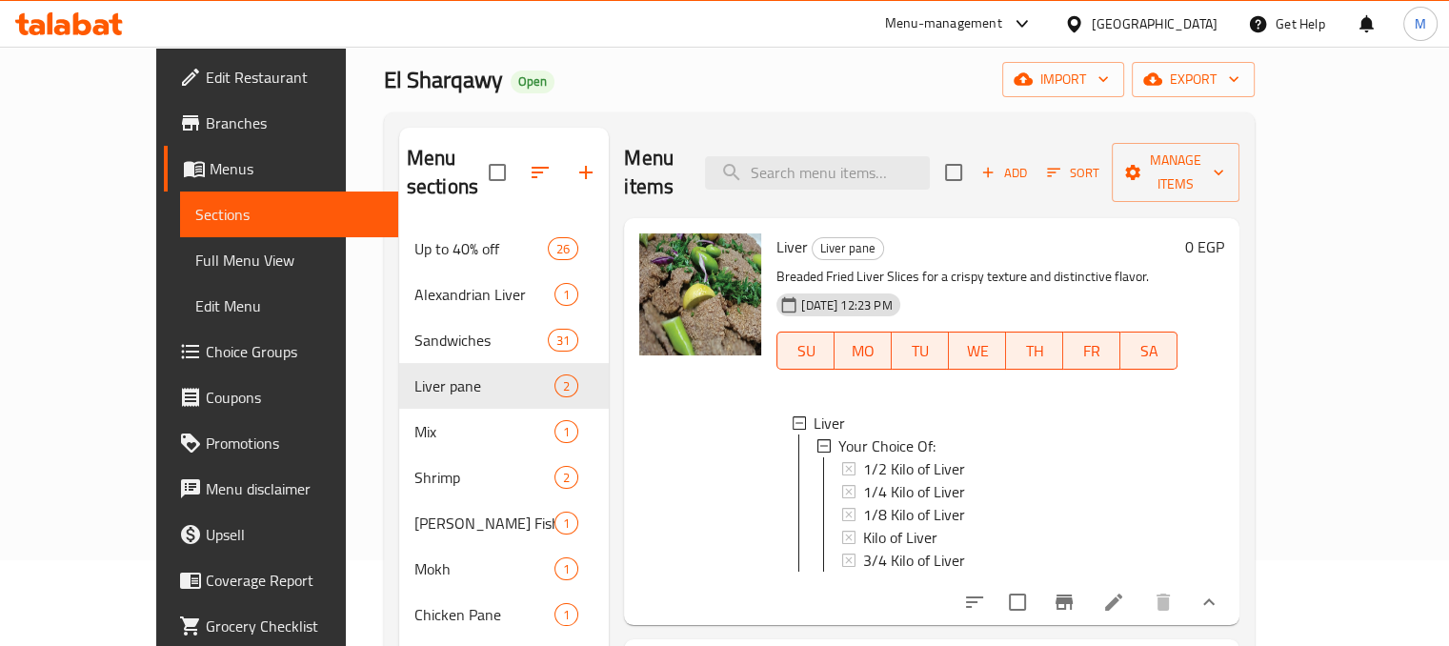
click at [900, 457] on span "1/2 Kilo of Liver" at bounding box center [914, 468] width 102 height 23
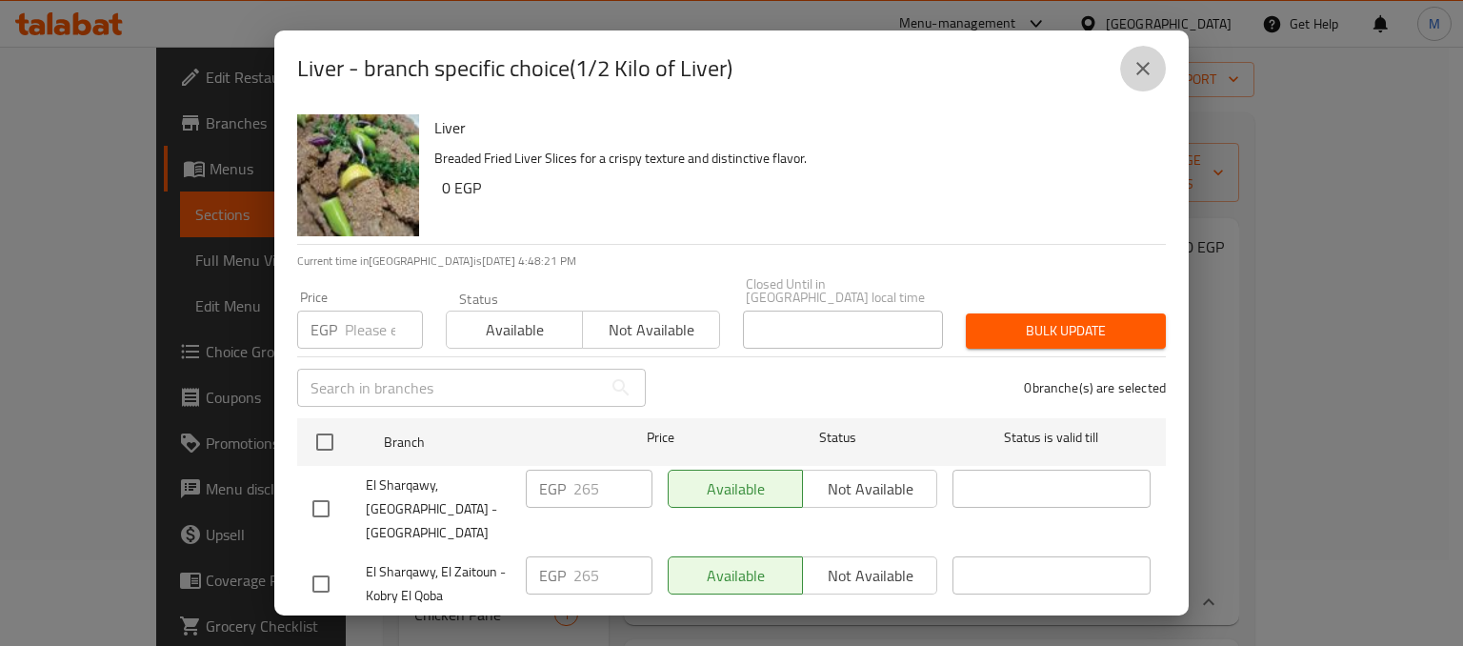
click at [1144, 69] on icon "close" at bounding box center [1142, 68] width 13 height 13
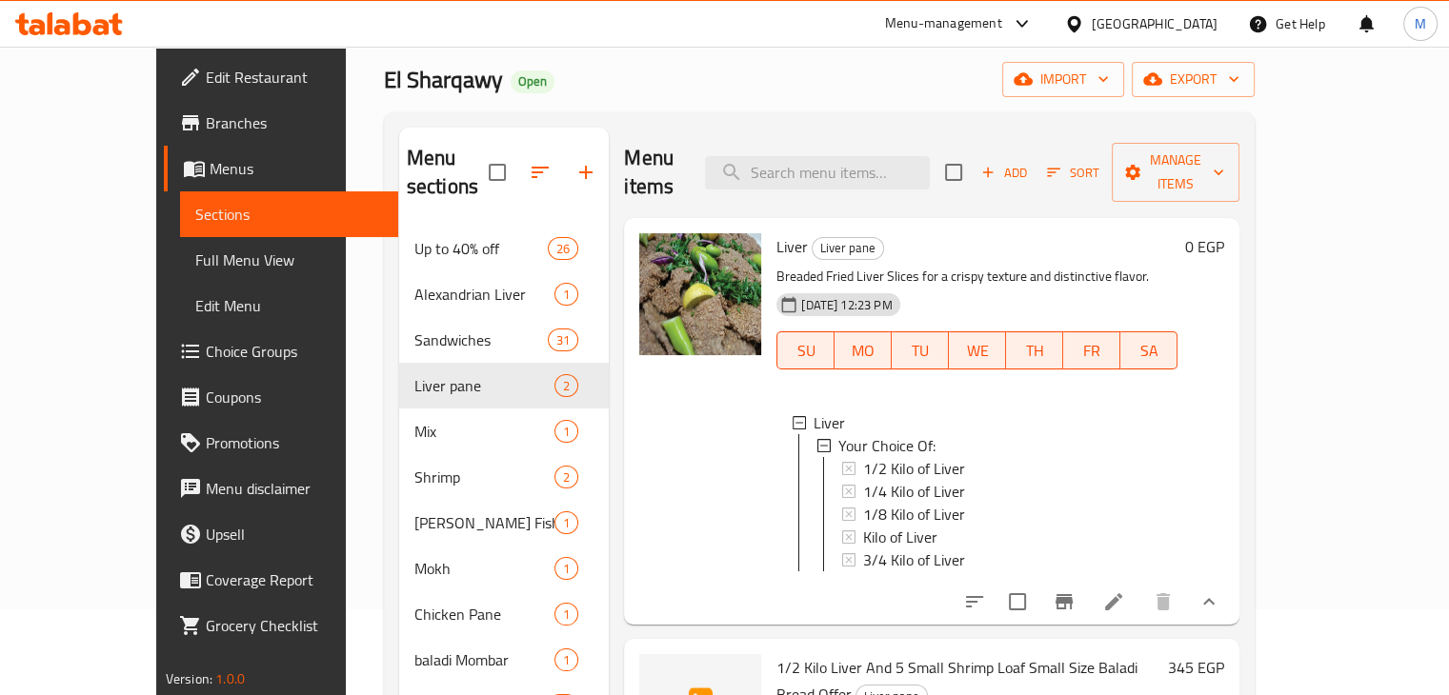
scroll to position [0, 0]
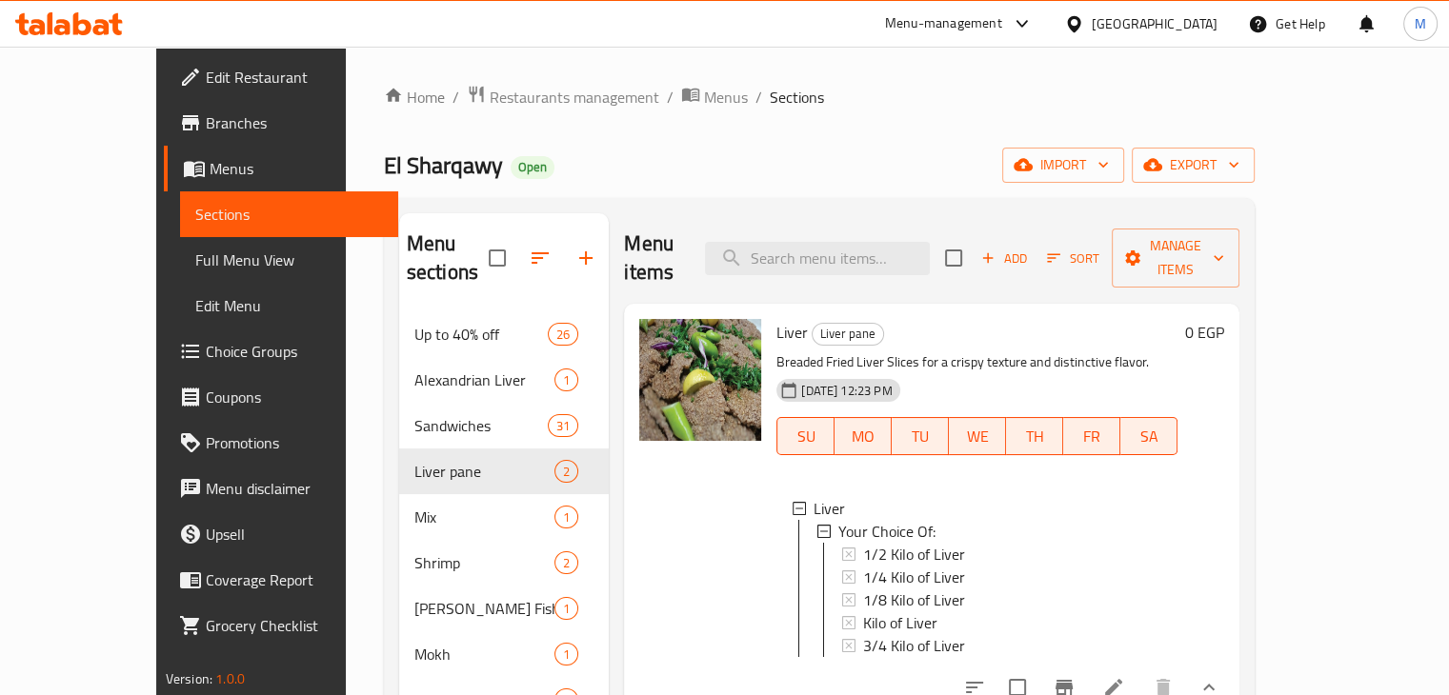
click at [83, 34] on icon at bounding box center [82, 23] width 18 height 23
